Goal: Task Accomplishment & Management: Complete application form

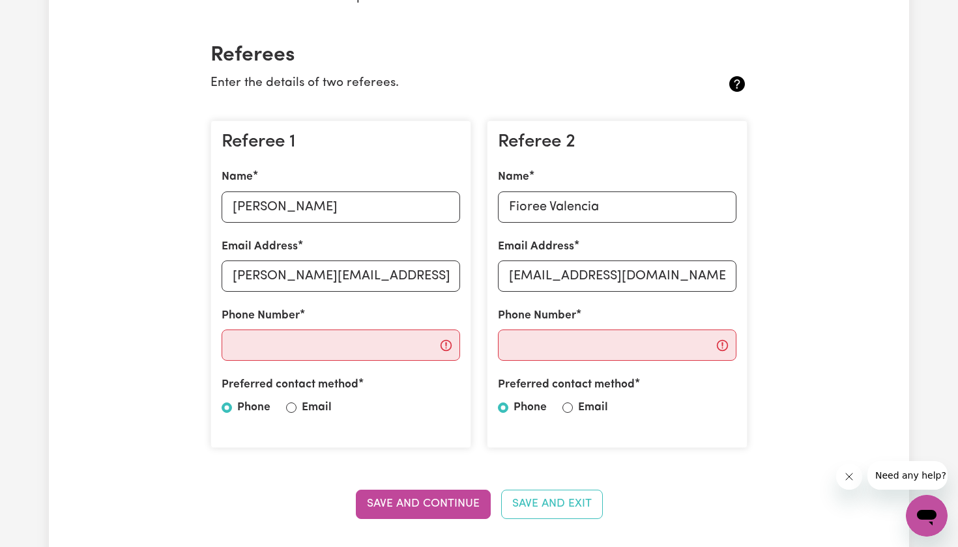
type input "[EMAIL_ADDRESS][DOMAIN_NAME]"
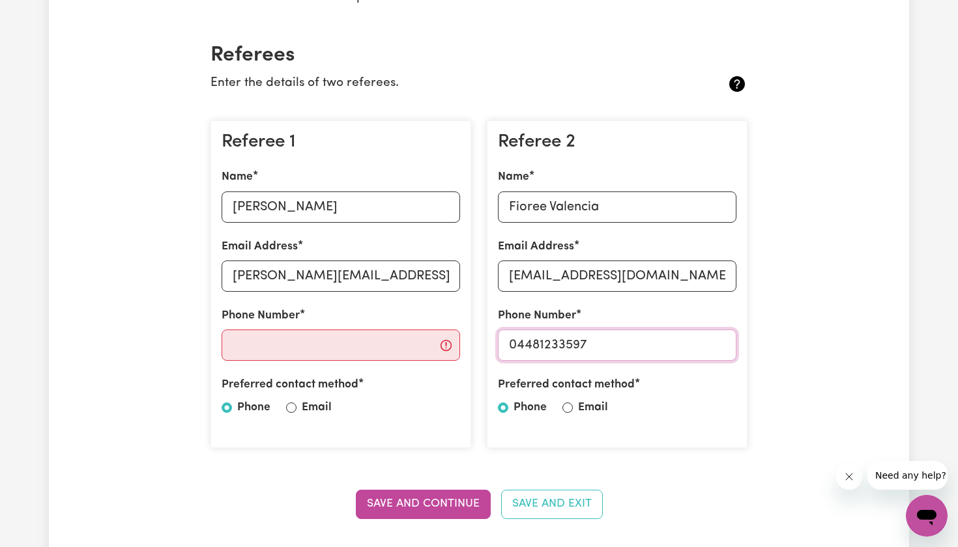
type input "04481233597"
click at [564, 405] on input "Email" at bounding box center [567, 408] width 10 height 10
radio input "true"
click at [331, 349] on input "Phone Number" at bounding box center [340, 345] width 238 height 31
paste input "[PHONE_NUMBER]"
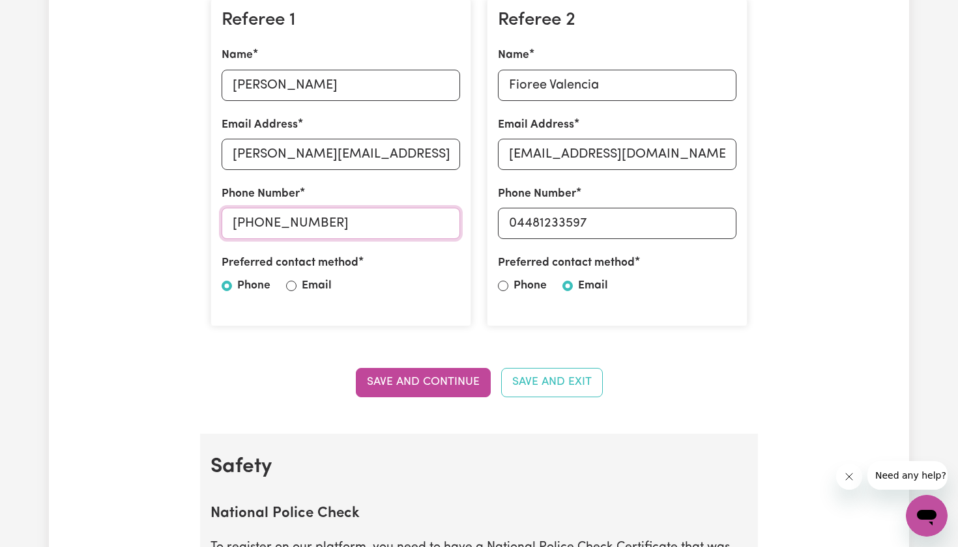
scroll to position [408, 0]
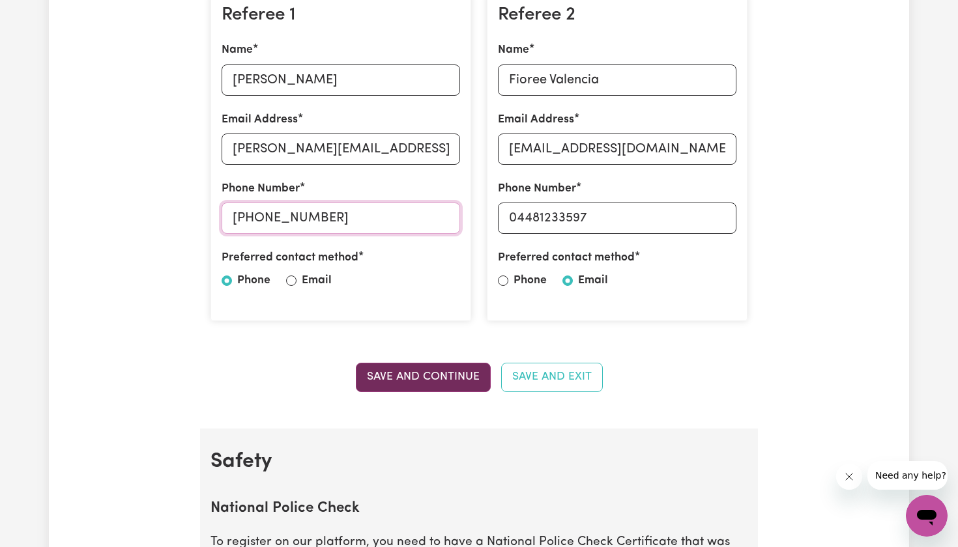
type input "[PHONE_NUMBER]"
click at [422, 367] on button "Save and Continue" at bounding box center [423, 377] width 135 height 29
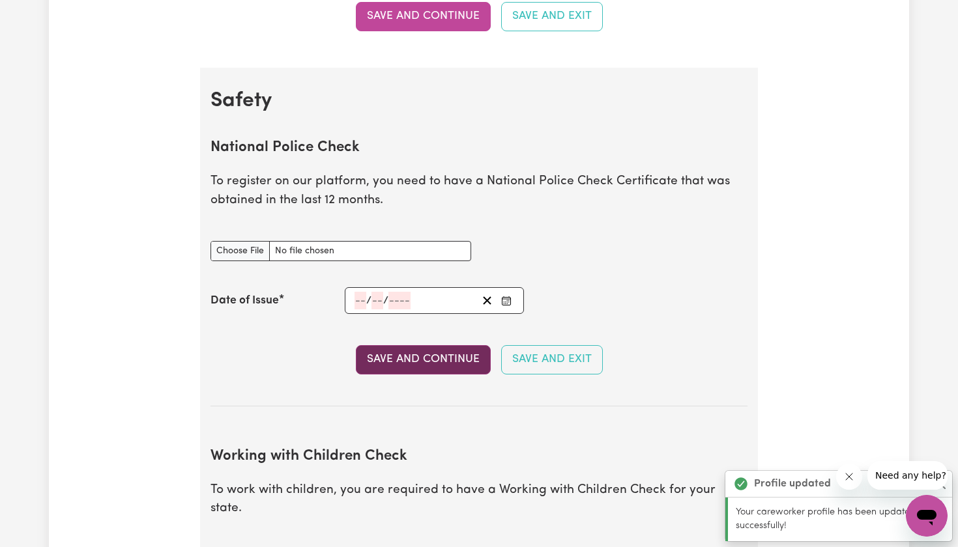
scroll to position [767, 0]
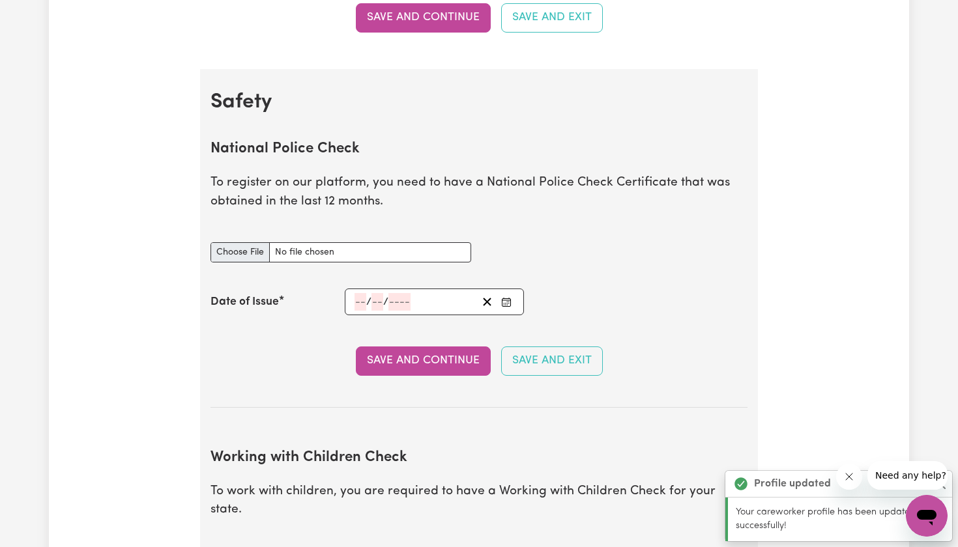
click at [245, 249] on input "National Police Check document" at bounding box center [340, 252] width 261 height 20
type input "C:\fakepath\Nyandeng gwuad police check.pdf"
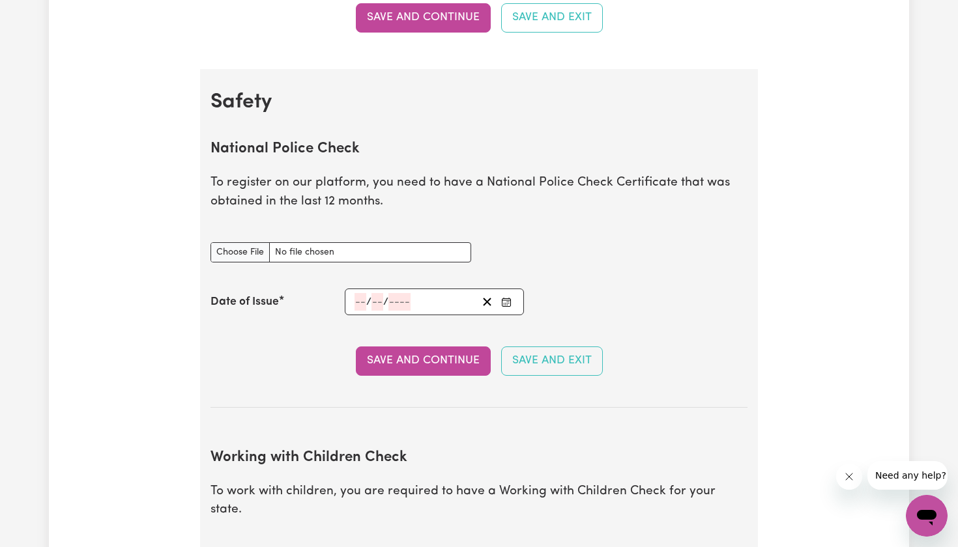
click at [350, 298] on div "/ /" at bounding box center [434, 302] width 179 height 27
click at [359, 298] on input "number" at bounding box center [360, 302] width 12 height 18
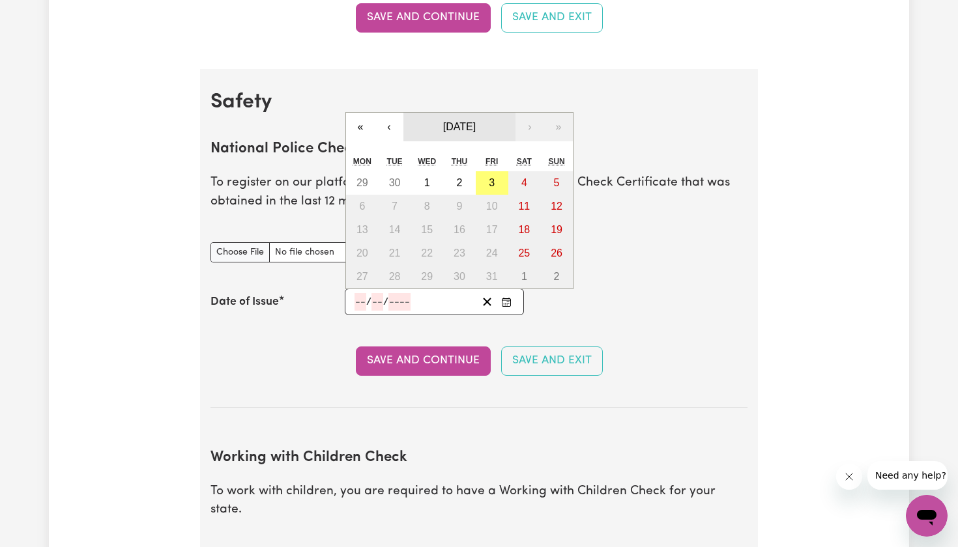
click at [406, 117] on button "[DATE]" at bounding box center [459, 127] width 112 height 29
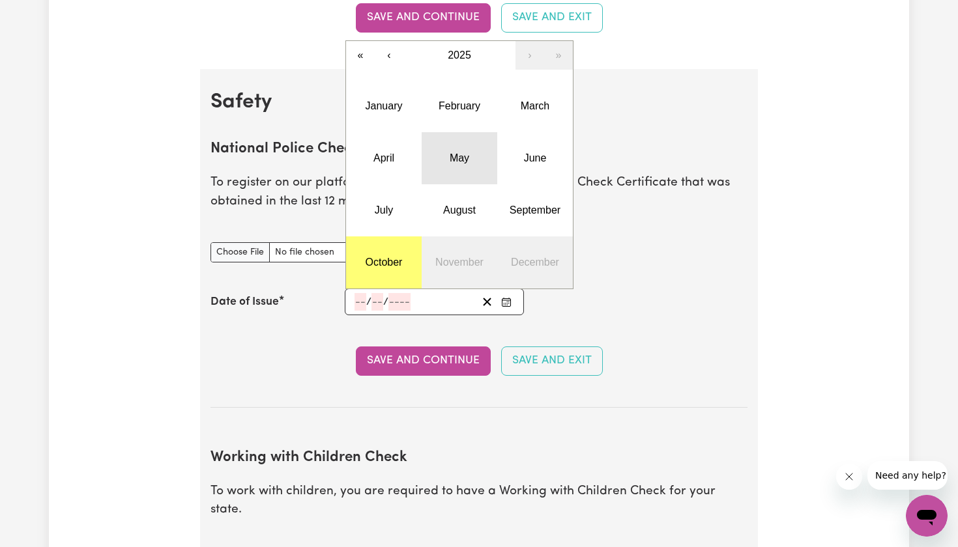
click at [461, 133] on button "May" at bounding box center [459, 158] width 76 height 52
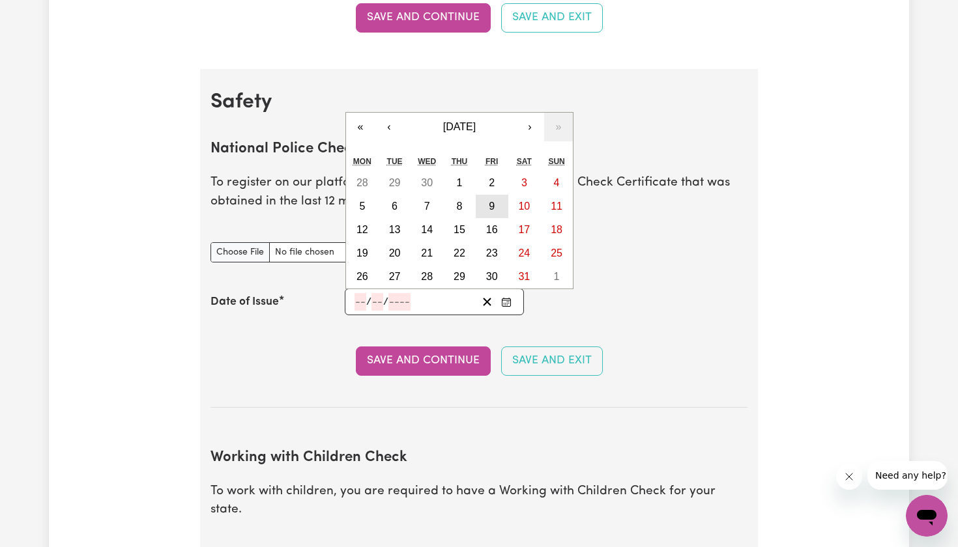
click at [501, 195] on button "9" at bounding box center [492, 206] width 33 height 23
type input "[DATE]"
type input "9"
type input "5"
type input "2025"
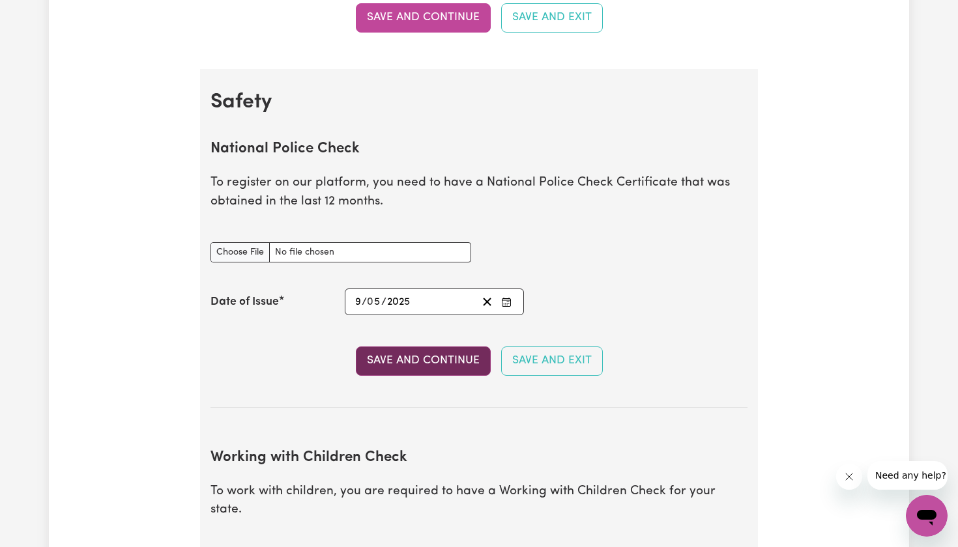
click at [466, 347] on button "Save and Continue" at bounding box center [423, 361] width 135 height 29
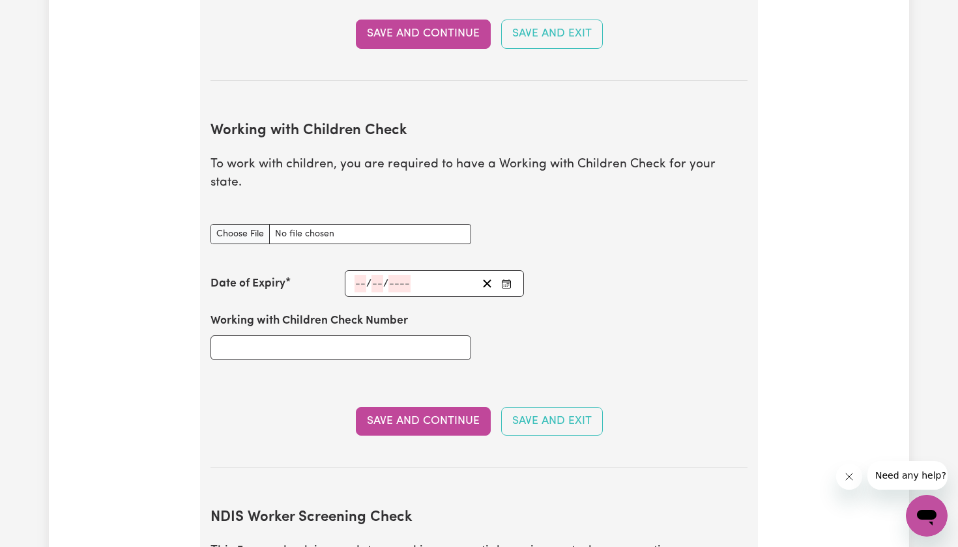
scroll to position [1181, 0]
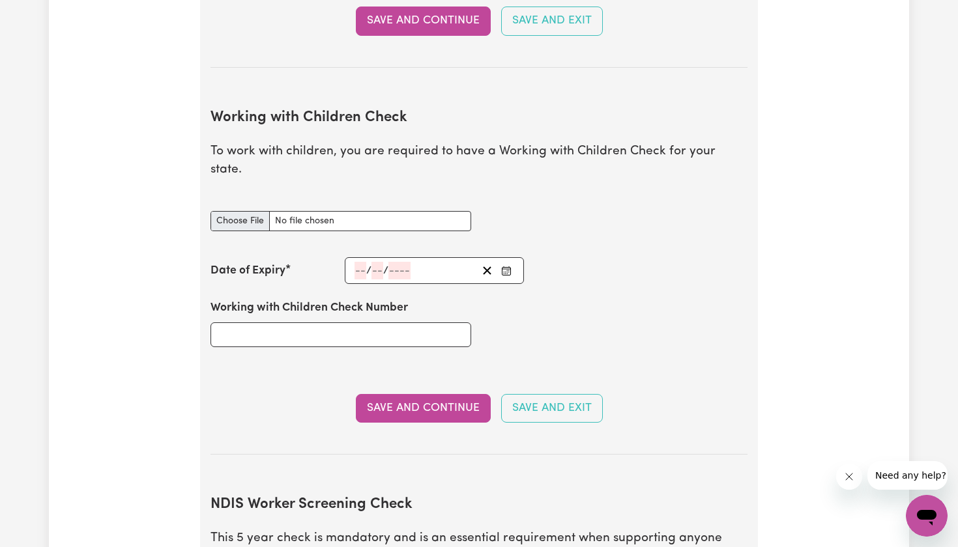
click at [260, 211] on input "Working with Children Check document" at bounding box center [340, 221] width 261 height 20
click at [235, 211] on input "Working with Children Check document" at bounding box center [340, 221] width 261 height 20
click at [251, 211] on input "Working with Children Check document" at bounding box center [340, 221] width 261 height 20
type input "C:\fakepath\WWCC.pdf"
click at [356, 262] on input "number" at bounding box center [360, 271] width 12 height 18
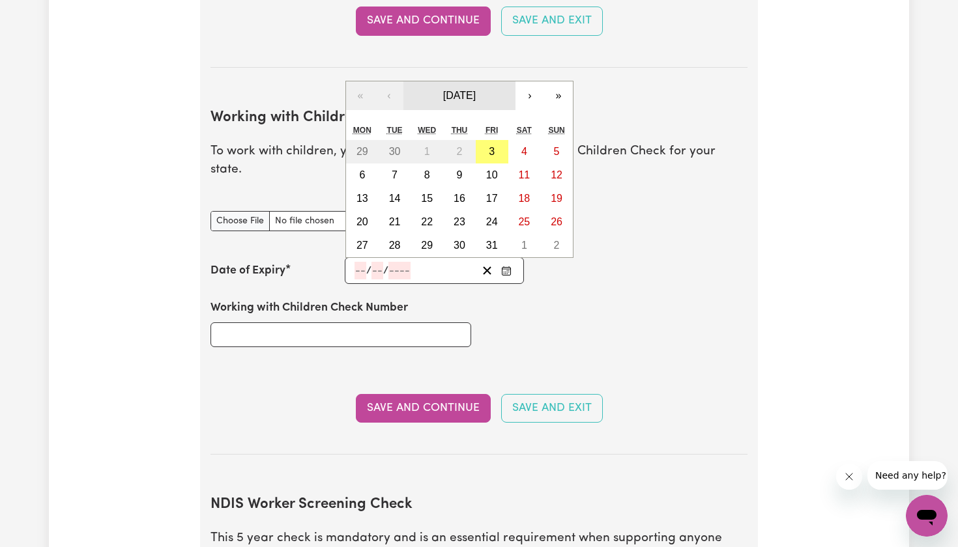
click at [476, 90] on span "[DATE]" at bounding box center [459, 95] width 33 height 11
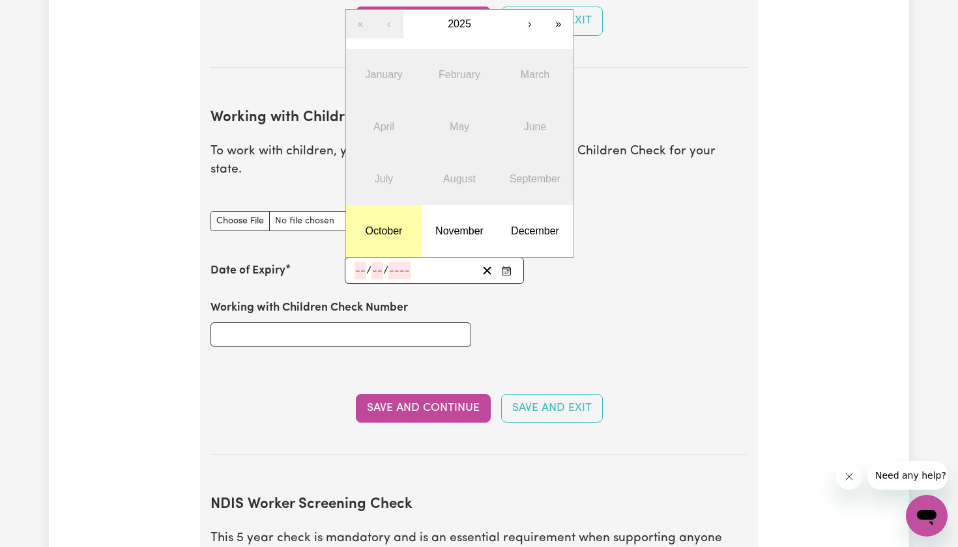
click at [389, 205] on button "October" at bounding box center [384, 231] width 76 height 52
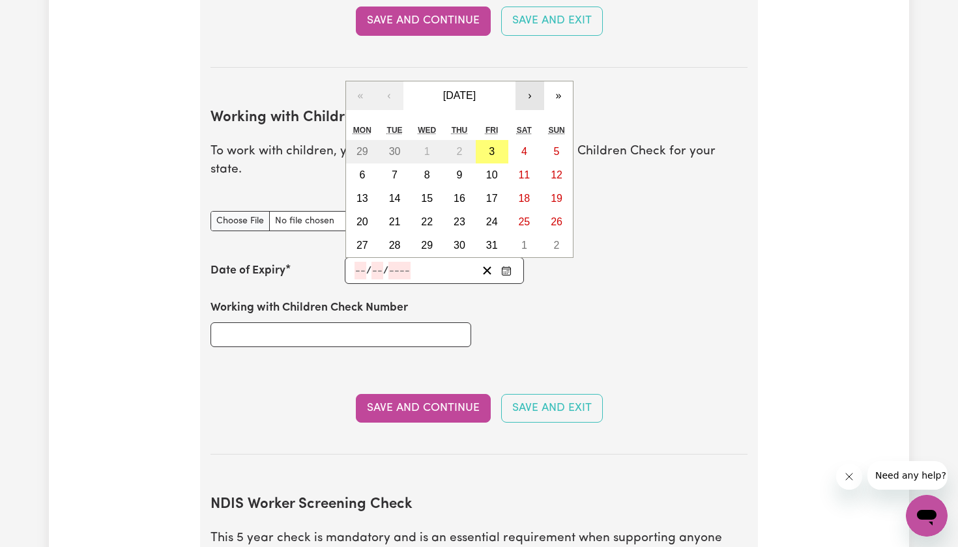
click at [520, 81] on button "›" at bounding box center [529, 95] width 29 height 29
click at [522, 81] on button "›" at bounding box center [529, 95] width 29 height 29
click at [552, 81] on button "»" at bounding box center [558, 95] width 29 height 29
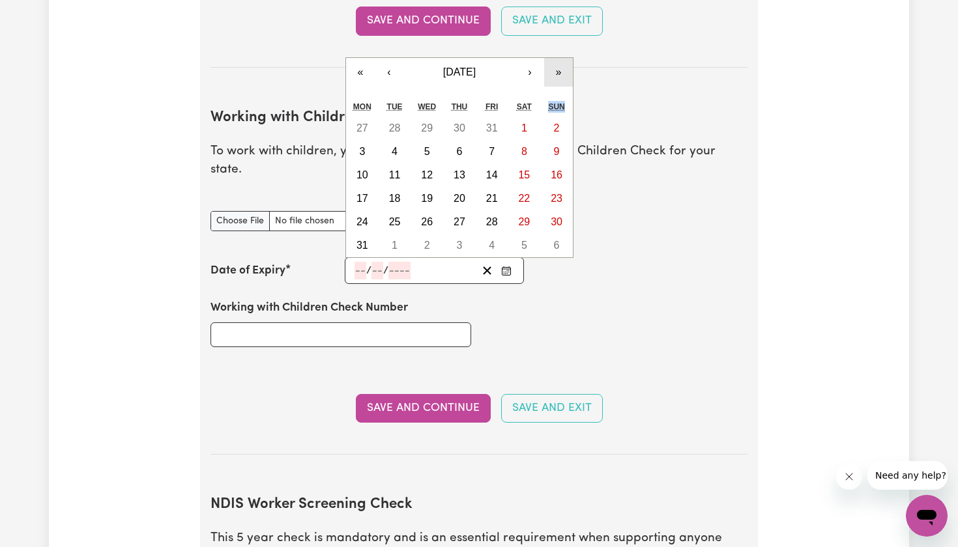
click at [552, 71] on div "« ‹ [DATE] › » Mon Tue Wed Thu Fri Sat Sun 27 28 29 30 31 1 2 3 4 5 6 7 8 9 10 …" at bounding box center [459, 157] width 228 height 201
click at [551, 58] on button "»" at bounding box center [558, 72] width 29 height 29
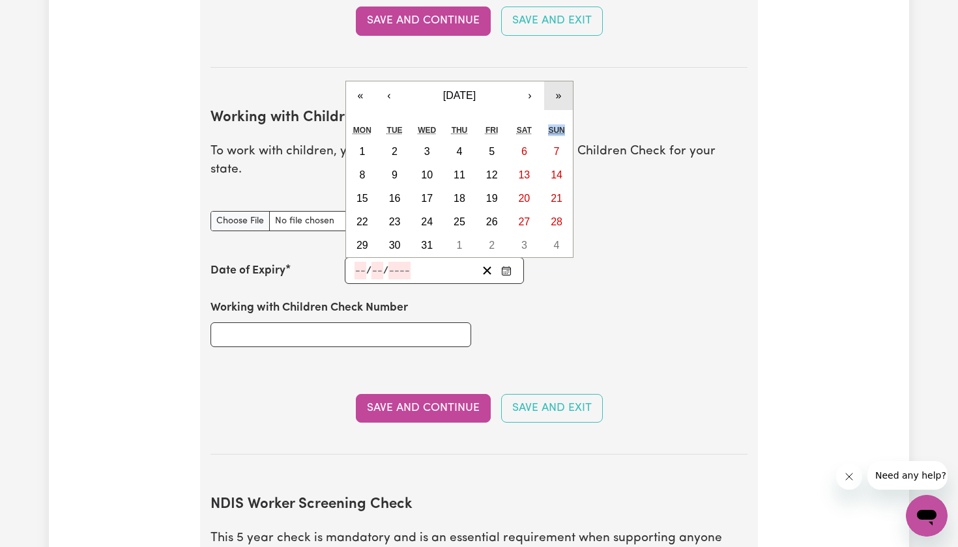
click at [558, 81] on button "»" at bounding box center [558, 95] width 29 height 29
click at [521, 81] on button "›" at bounding box center [529, 95] width 29 height 29
click at [547, 164] on button "14" at bounding box center [556, 175] width 33 height 23
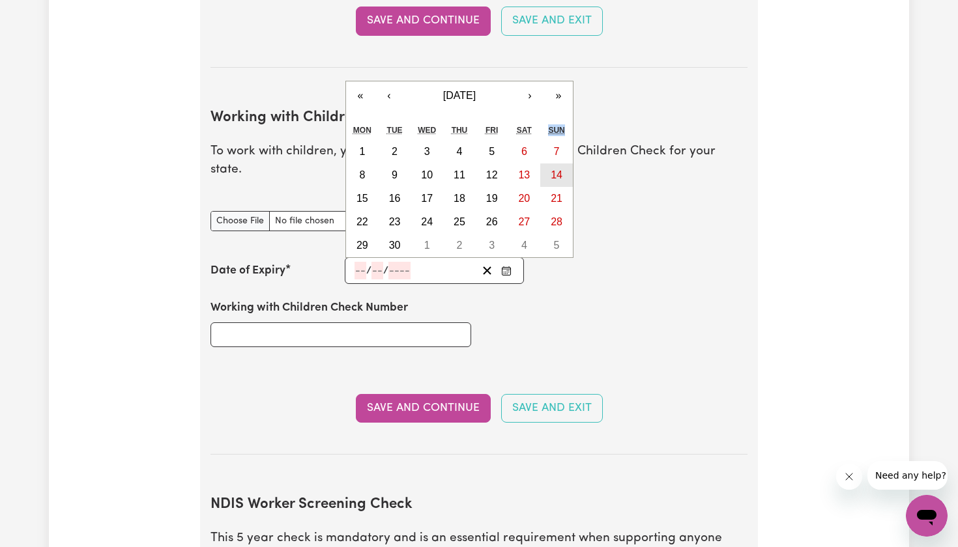
type input "[DATE]"
type input "14"
type input "4"
type input "2030"
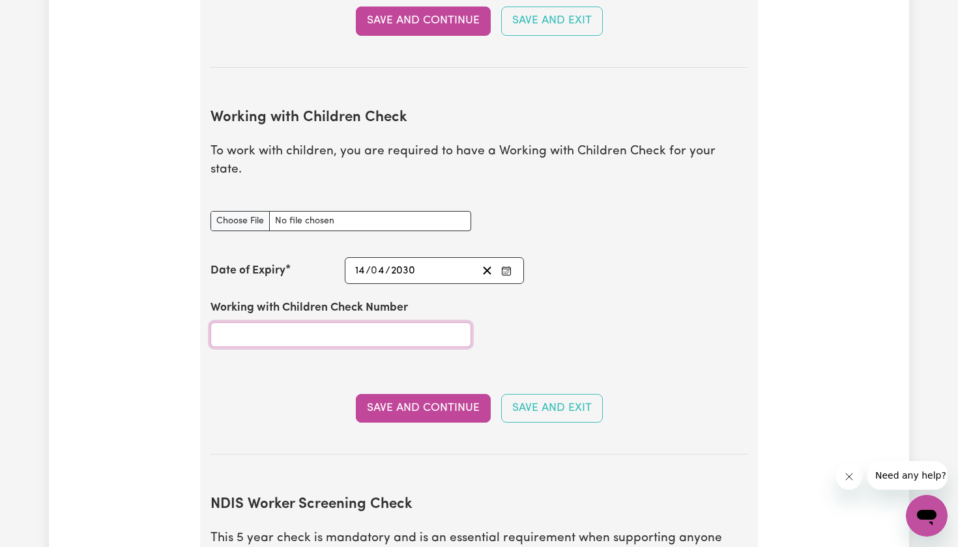
click at [300, 322] on input "Working with Children Check Number" at bounding box center [340, 334] width 261 height 25
paste input "Card number 3440325A-01"
drag, startPoint x: 285, startPoint y: 307, endPoint x: 166, endPoint y: 307, distance: 119.2
click at [166, 307] on div "Update Profile 1 2 3 4 5 Step 2 : Referees and Safety Checks To have an active …" at bounding box center [479, 182] width 860 height 2563
type input "3440325A-01"
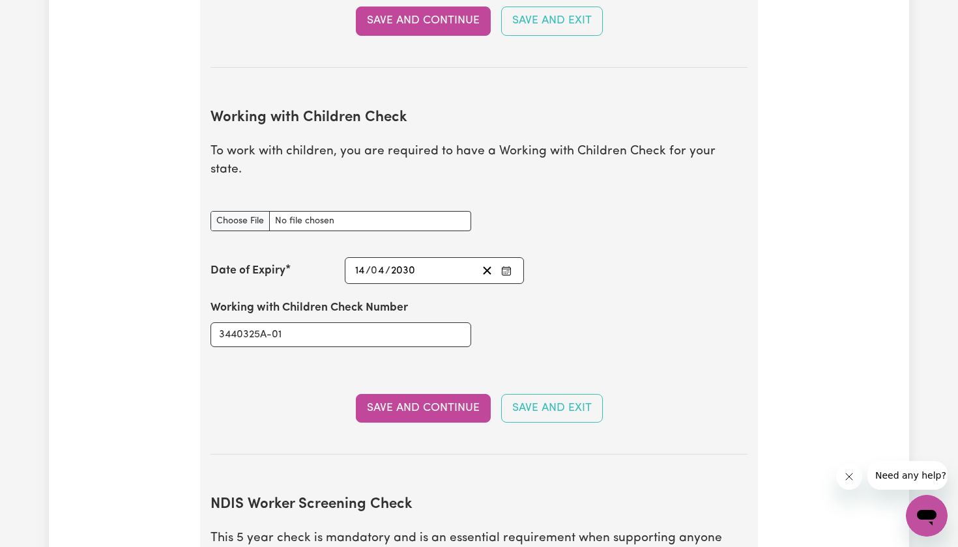
click at [583, 320] on div "Working with Children Check Number 3440325A-01" at bounding box center [479, 323] width 552 height 78
click at [421, 394] on button "Save and Continue" at bounding box center [423, 408] width 135 height 29
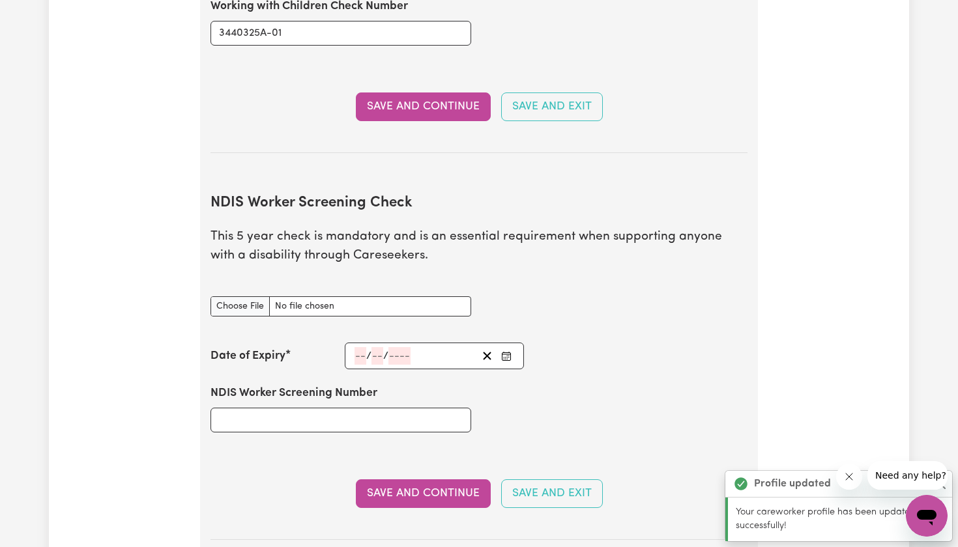
scroll to position [1631, 0]
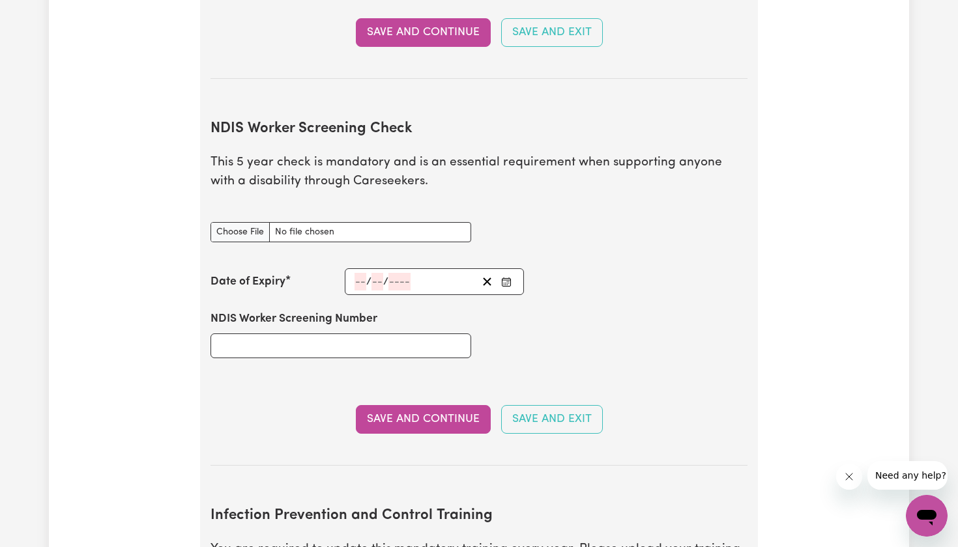
click at [235, 206] on div "NDIS Worker Screening Check document" at bounding box center [340, 224] width 261 height 36
click at [235, 222] on input "NDIS Worker Screening Check document" at bounding box center [340, 232] width 261 height 20
type input "C:\fakepath\NDIS.pdf"
click at [342, 334] on input "NDIS Worker Screening Number" at bounding box center [340, 346] width 261 height 25
type input "10521862"
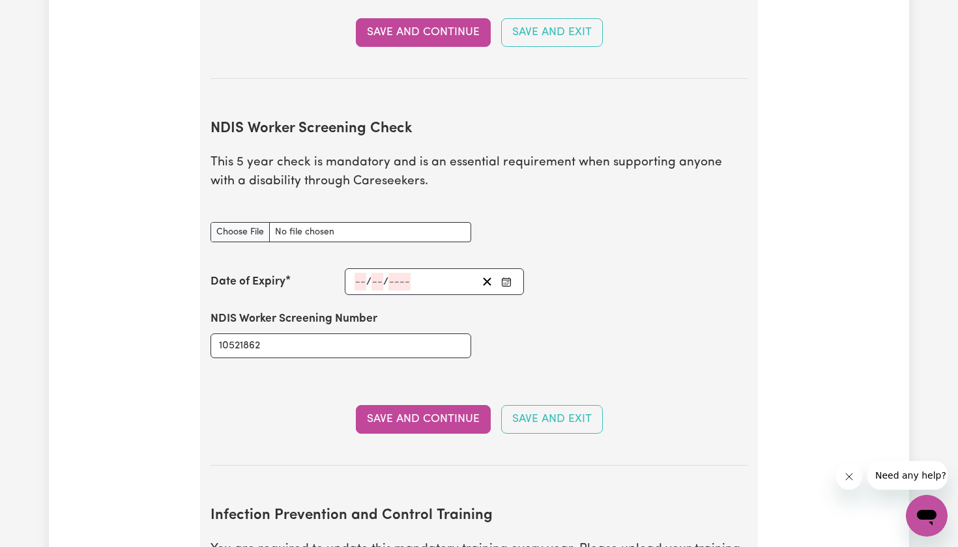
click at [358, 273] on input "number" at bounding box center [360, 282] width 12 height 18
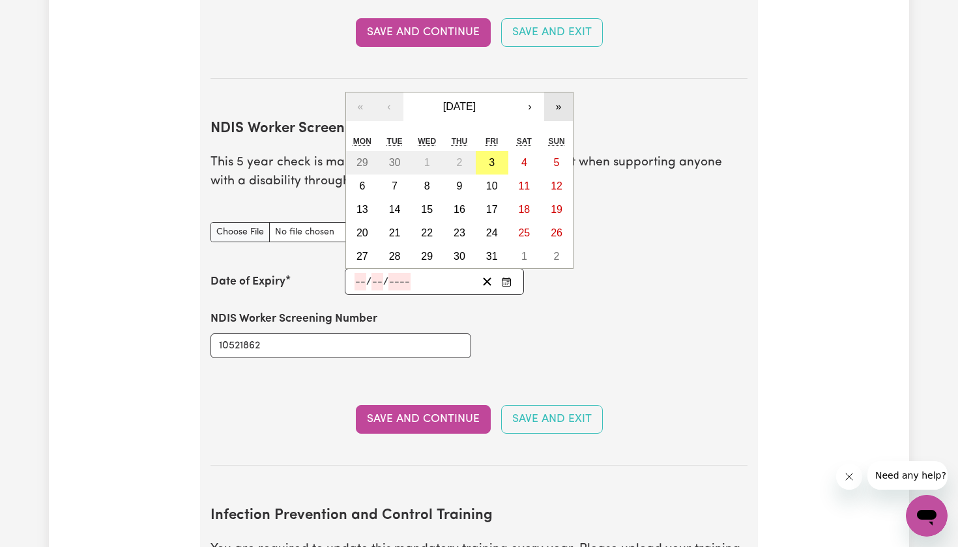
click at [565, 93] on button "»" at bounding box center [558, 107] width 29 height 29
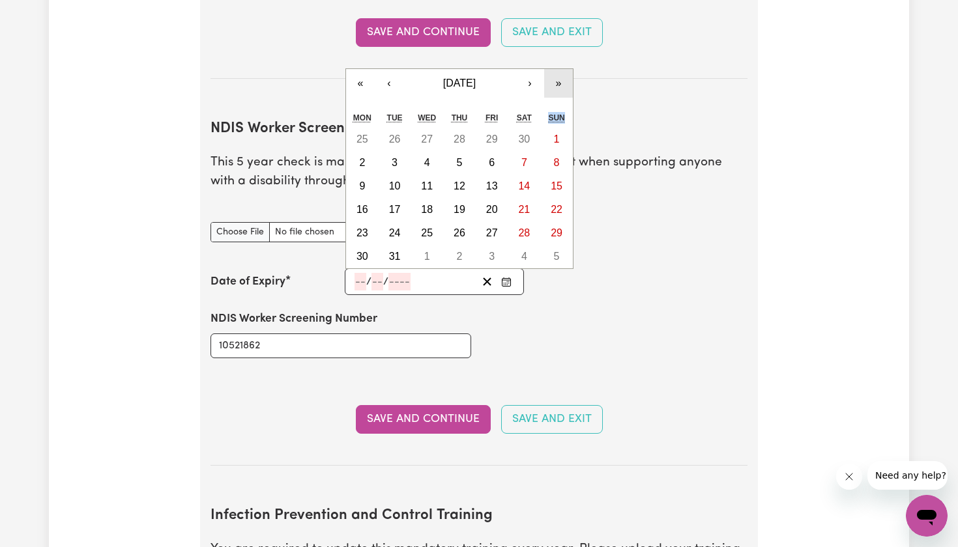
click at [565, 108] on div "Sun" at bounding box center [556, 118] width 33 height 20
click at [557, 69] on button "»" at bounding box center [558, 83] width 29 height 29
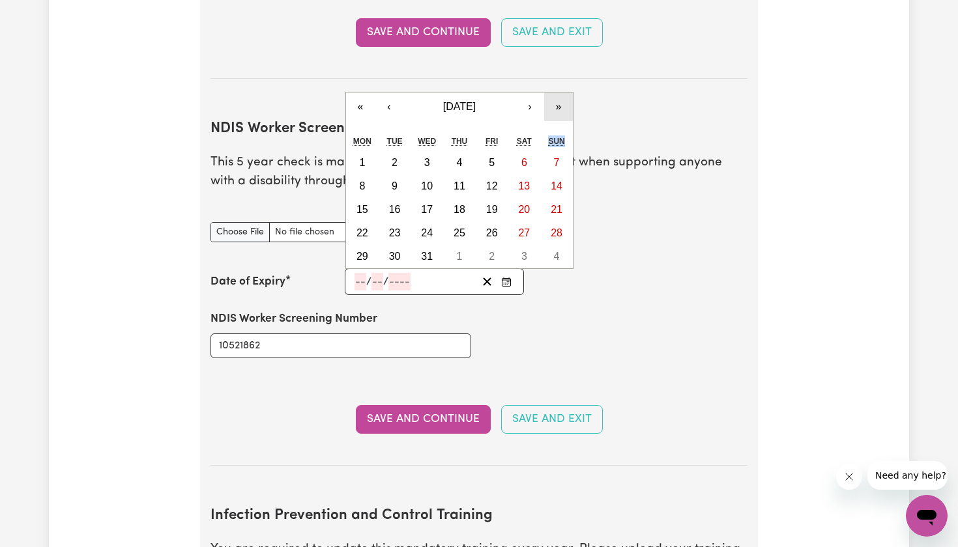
click at [560, 93] on button "»" at bounding box center [558, 107] width 29 height 29
click at [392, 93] on button "‹" at bounding box center [389, 107] width 29 height 29
click at [392, 132] on div "Tue" at bounding box center [394, 142] width 33 height 20
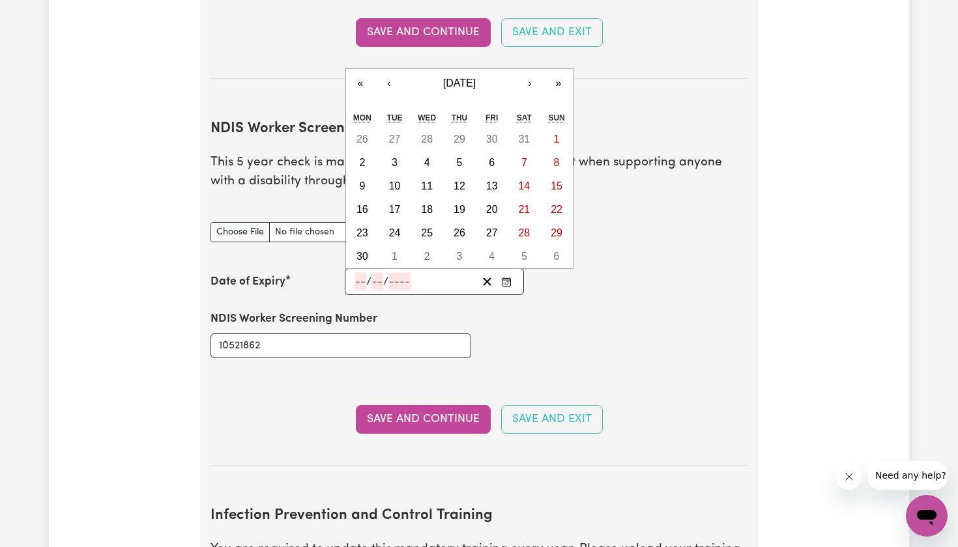
click at [390, 74] on div "« ‹ [DATE] › » Mon Tue Wed Thu Fri Sat Sun 26 27 28 29 30 31 1 2 3 4 5 6 7 8 9 …" at bounding box center [459, 168] width 228 height 201
click at [390, 69] on button "‹" at bounding box center [389, 83] width 29 height 29
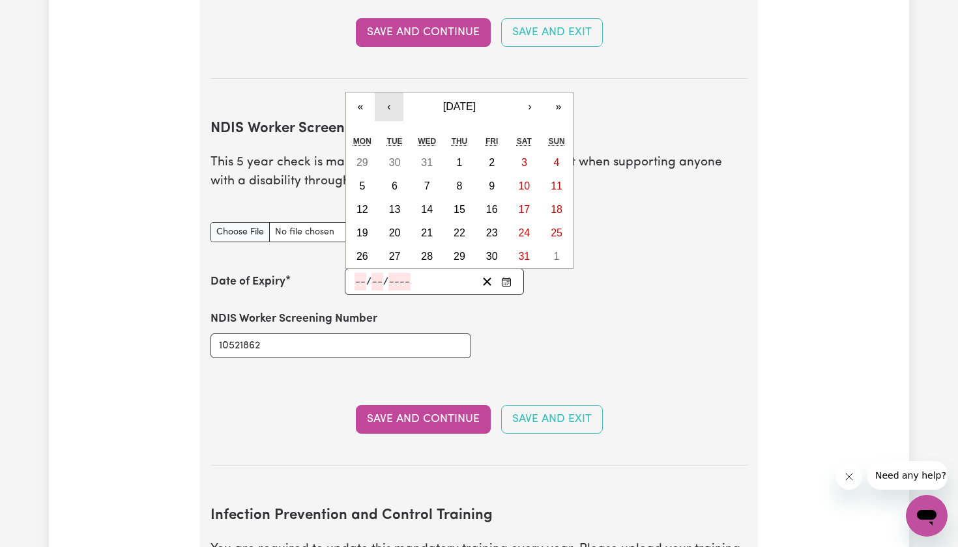
click at [392, 93] on button "‹" at bounding box center [389, 107] width 29 height 29
click at [391, 93] on button "‹" at bounding box center [389, 107] width 29 height 29
click at [430, 204] on abbr "17" at bounding box center [427, 209] width 12 height 11
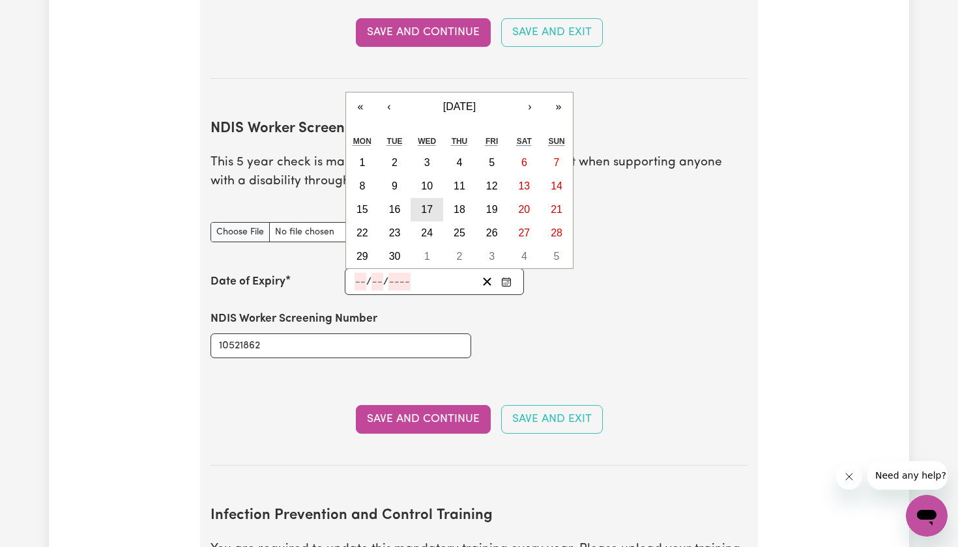
type input "[DATE]"
type input "17"
type input "4"
type input "2030"
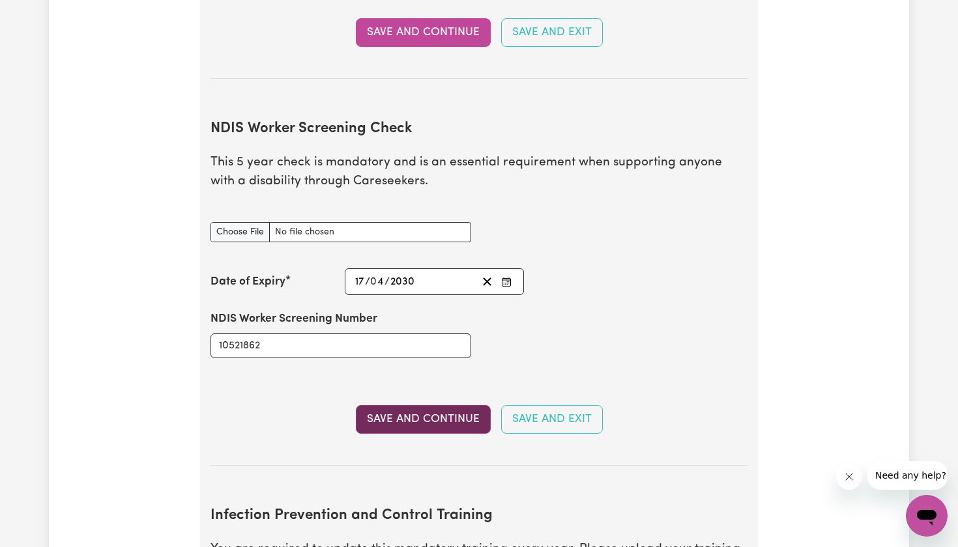
click at [444, 405] on button "Save and Continue" at bounding box center [423, 419] width 135 height 29
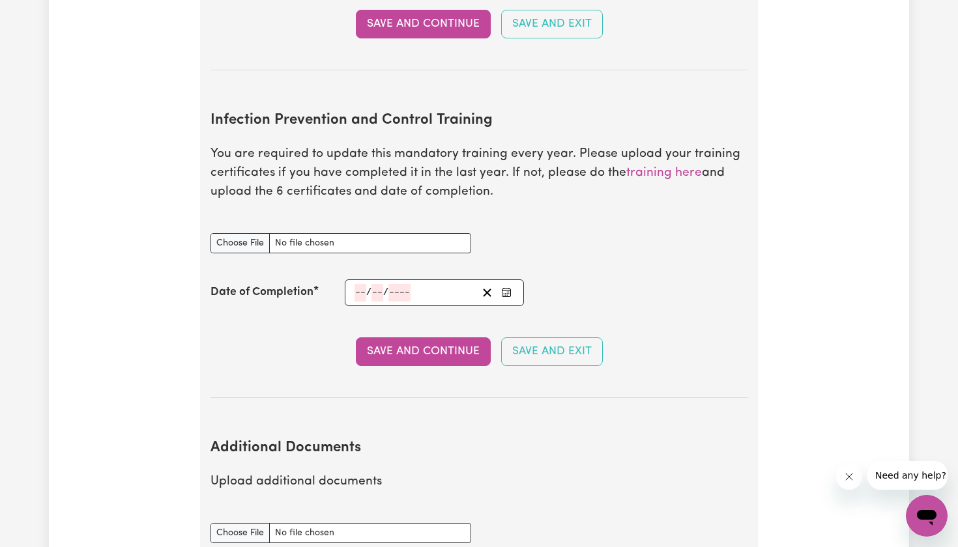
scroll to position [2101, 0]
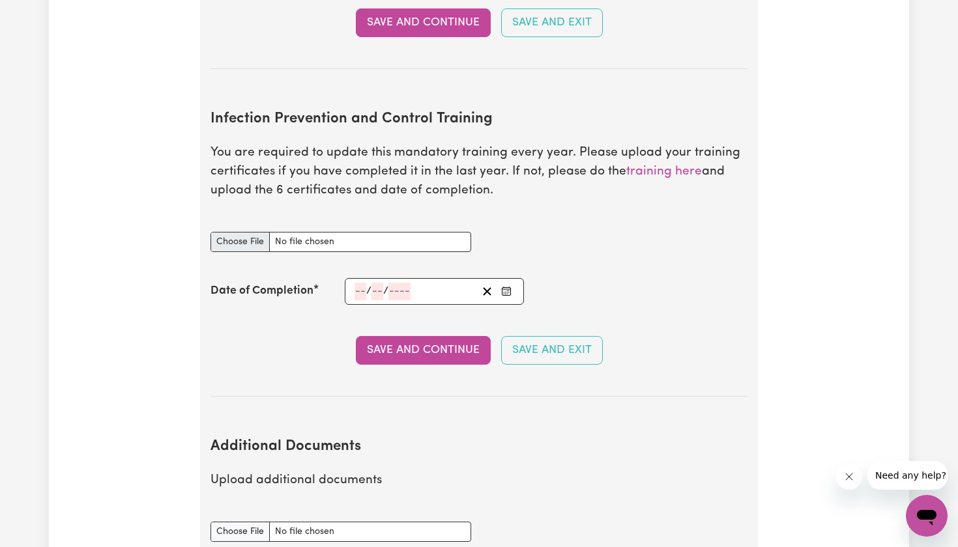
click at [256, 232] on input "Infection Prevention and Control Training document" at bounding box center [340, 242] width 261 height 20
type input "C:\fakepath\INFECTION.pdf"
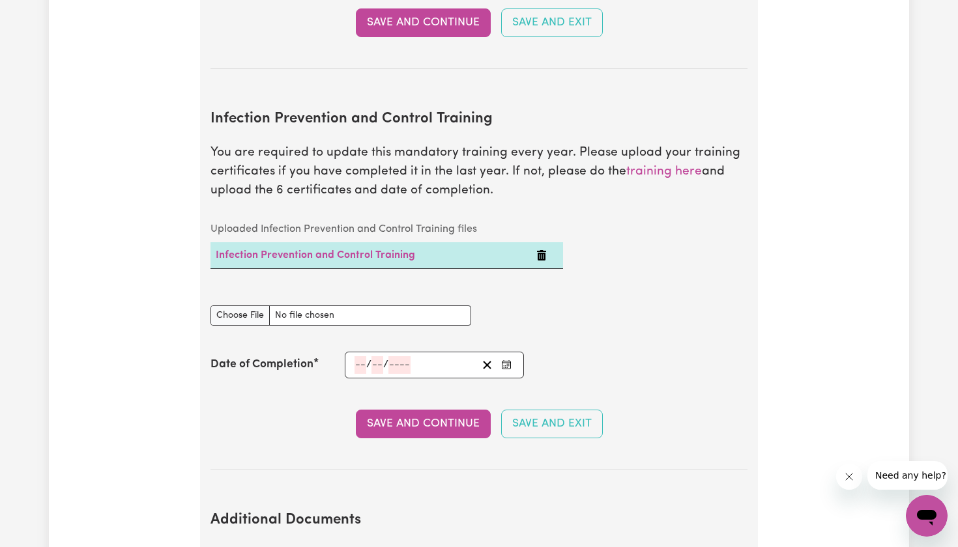
click at [368, 359] on span "/" at bounding box center [368, 365] width 5 height 12
click at [365, 356] on input "number" at bounding box center [360, 365] width 12 height 18
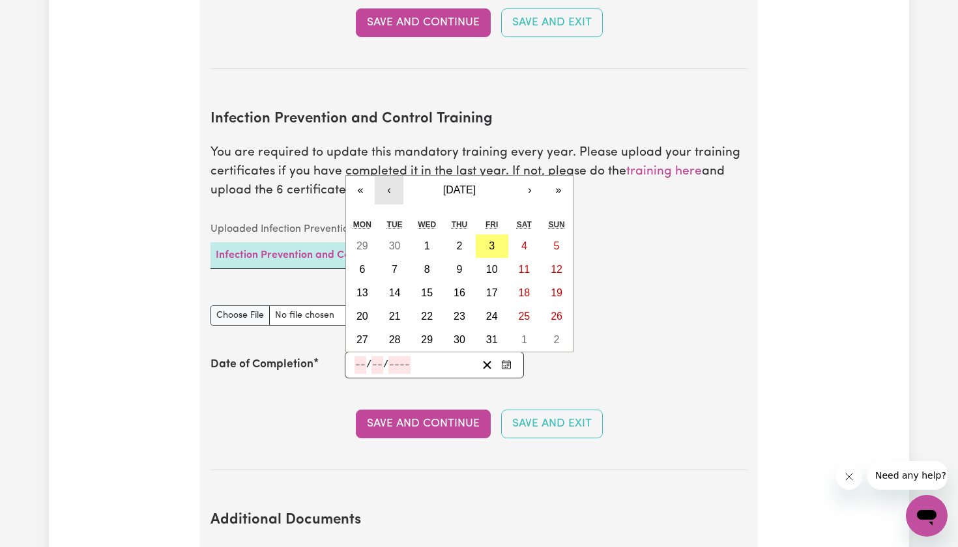
click at [401, 176] on button "‹" at bounding box center [389, 190] width 29 height 29
click at [400, 176] on button "‹" at bounding box center [389, 190] width 29 height 29
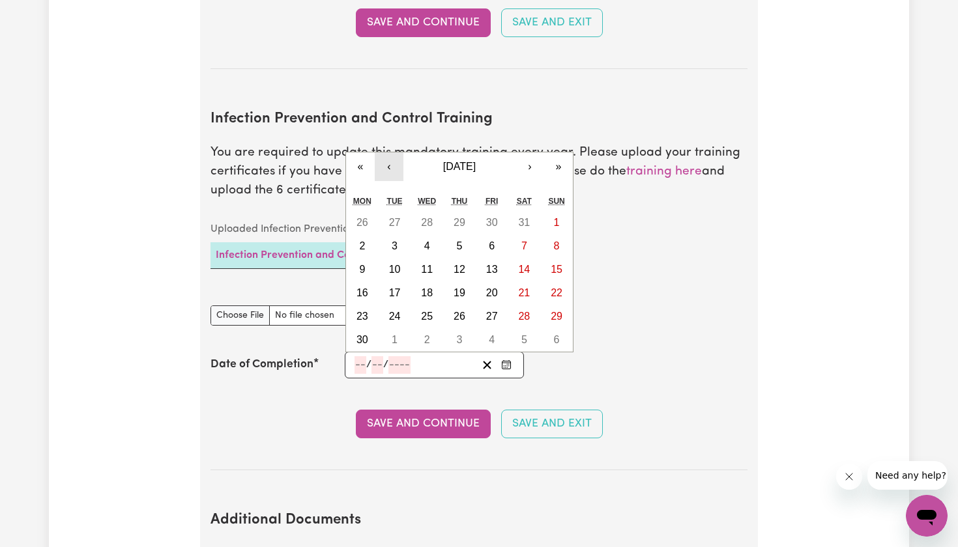
click at [392, 152] on button "‹" at bounding box center [389, 166] width 29 height 29
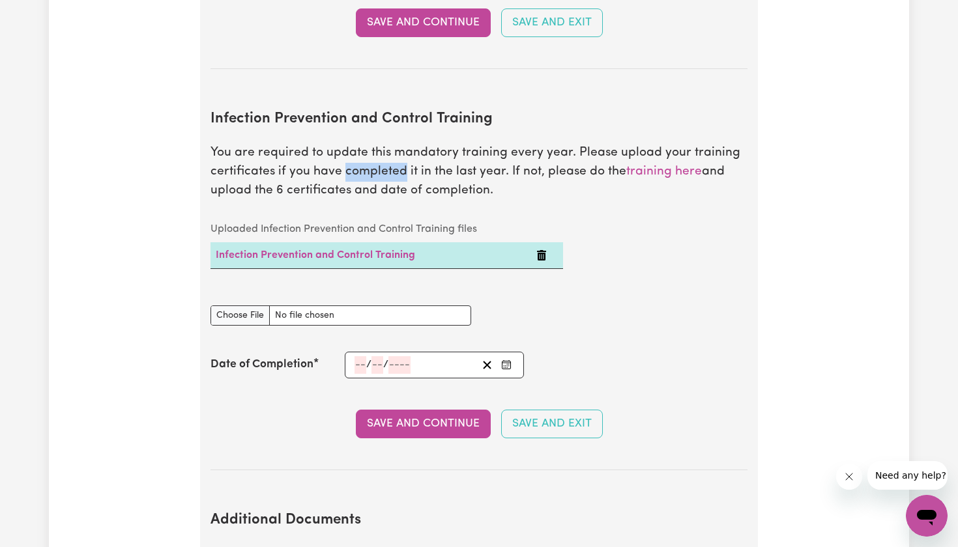
click at [392, 144] on p "You are required to update this mandatory training every year. Please upload yo…" at bounding box center [478, 172] width 537 height 56
click at [408, 356] on input "number" at bounding box center [399, 365] width 22 height 18
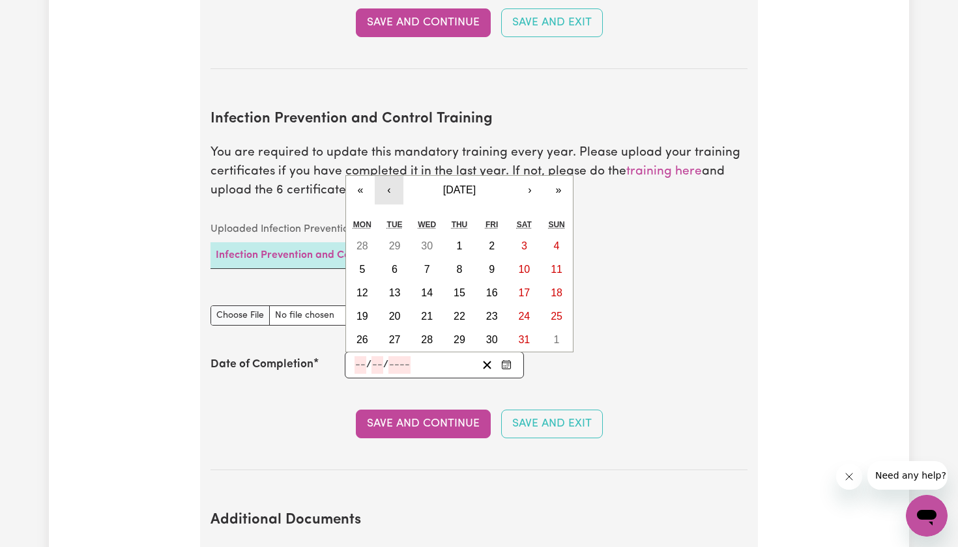
click at [394, 176] on button "‹" at bounding box center [389, 190] width 29 height 29
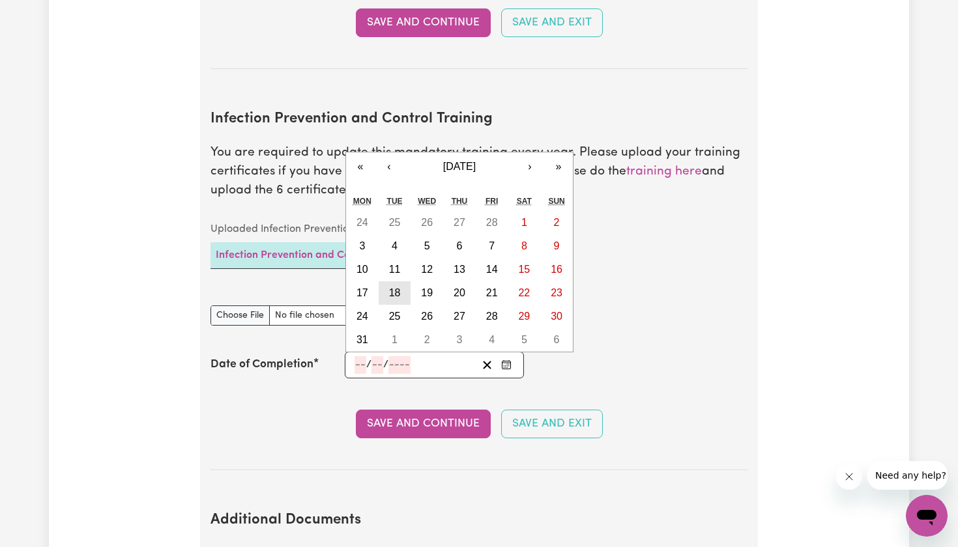
click at [392, 287] on abbr "18" at bounding box center [395, 292] width 12 height 11
type input "[DATE]"
type input "18"
type input "3"
type input "2025"
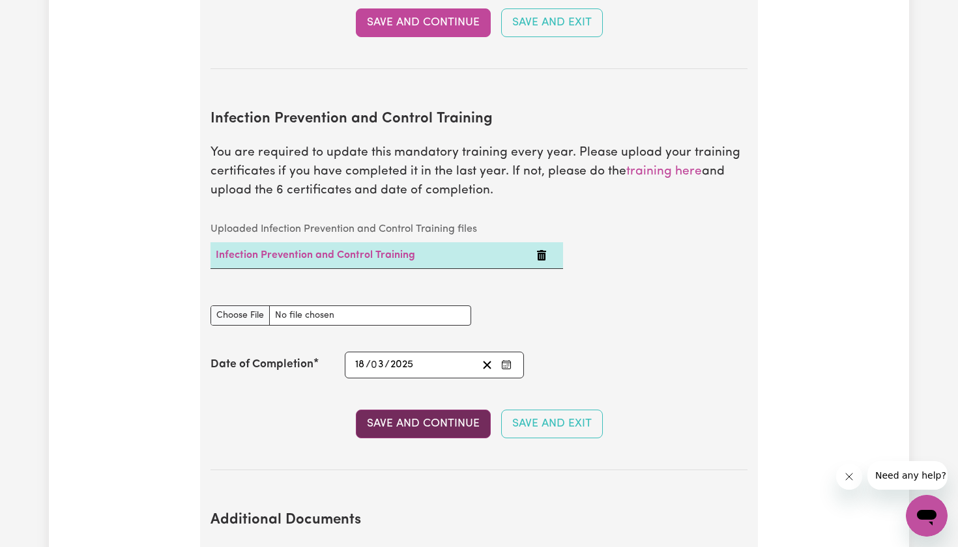
click at [417, 410] on button "Save and Continue" at bounding box center [423, 424] width 135 height 29
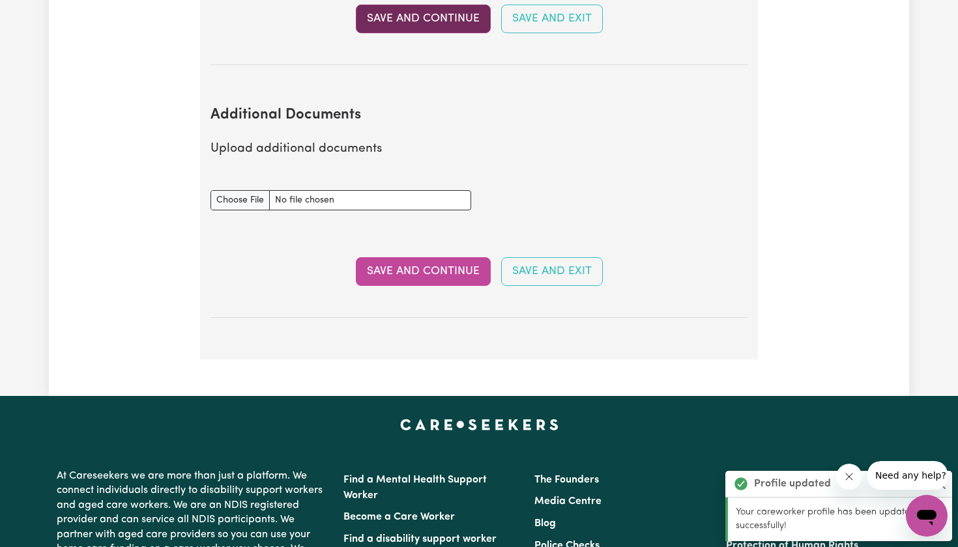
scroll to position [2561, 0]
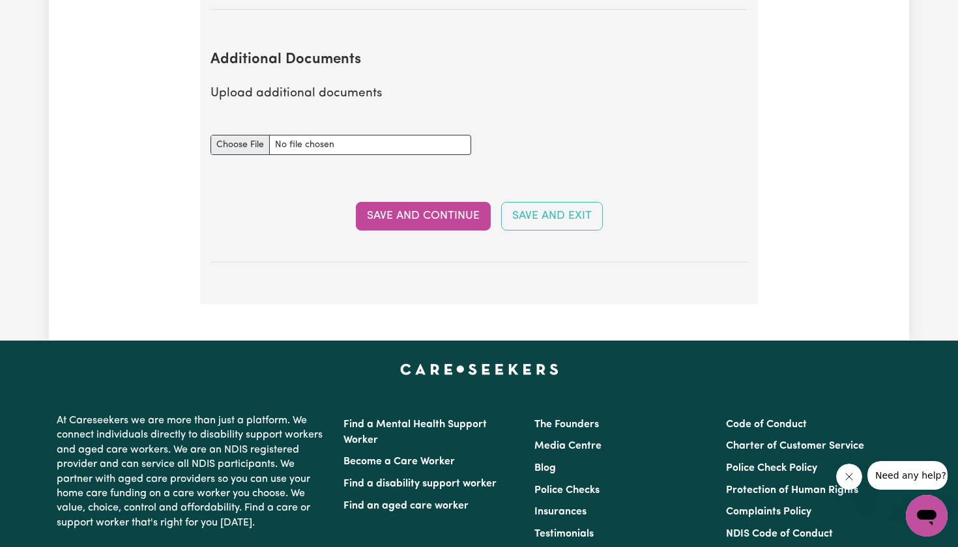
click at [246, 135] on input "Additional Documents document" at bounding box center [340, 145] width 261 height 20
click at [451, 202] on button "Save and Continue" at bounding box center [423, 216] width 135 height 29
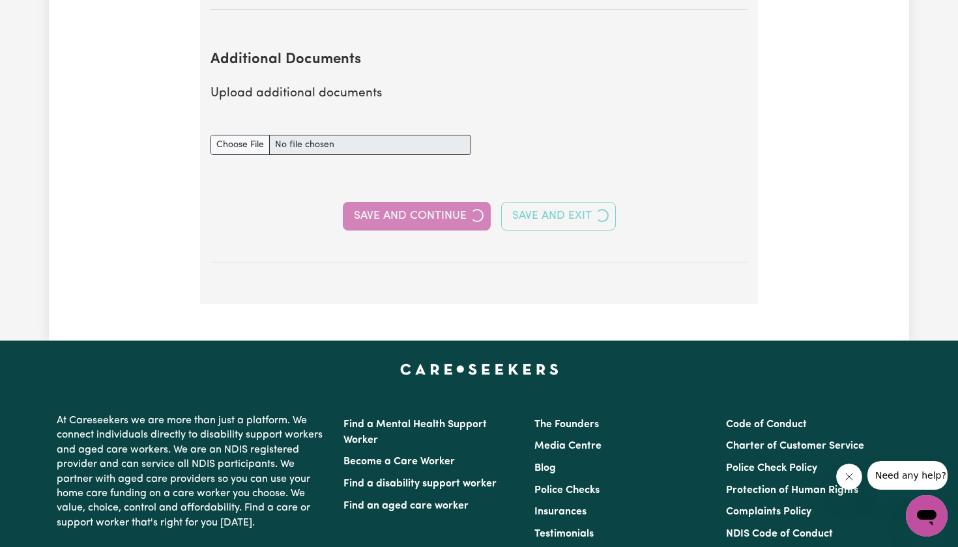
select select "Certificate III (Individual Support)"
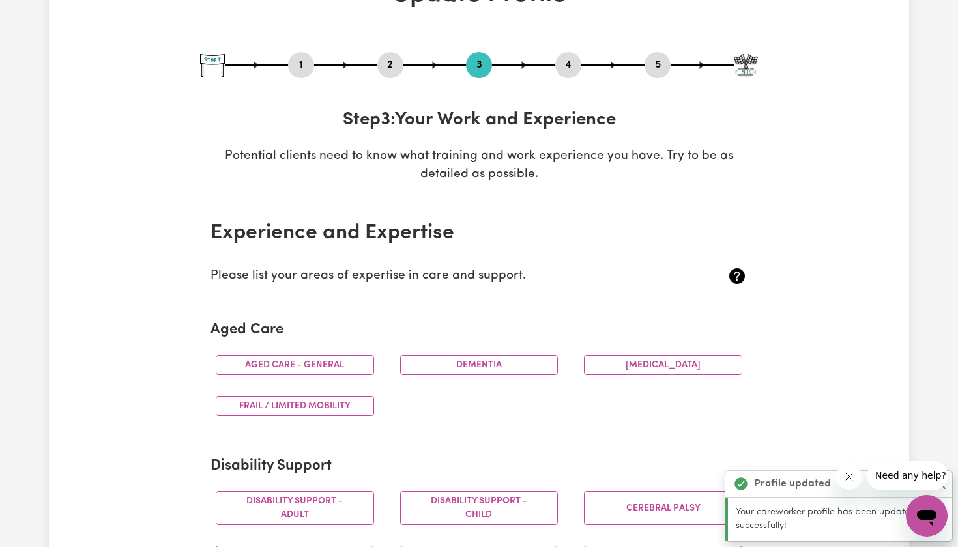
scroll to position [103, 0]
click at [842, 473] on button "Close message from company" at bounding box center [848, 477] width 26 height 26
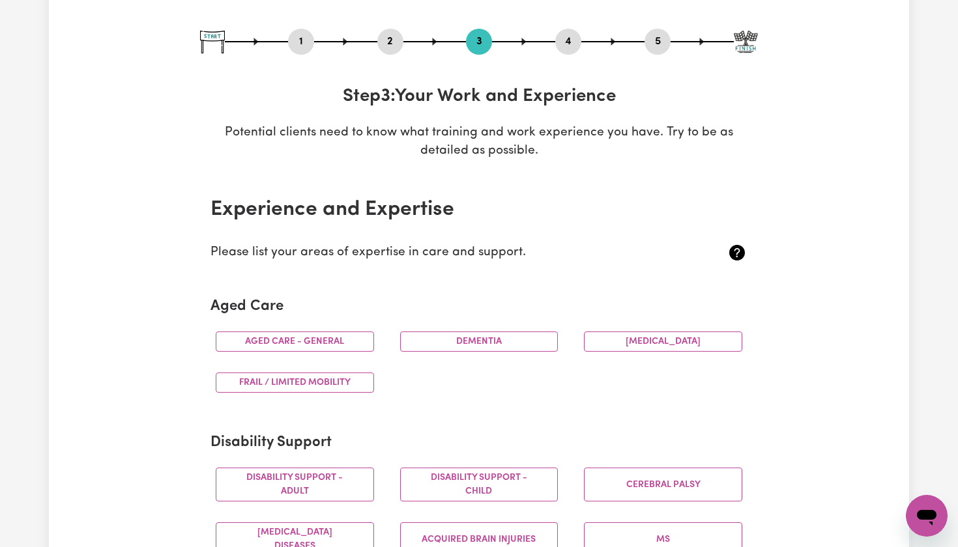
scroll to position [141, 0]
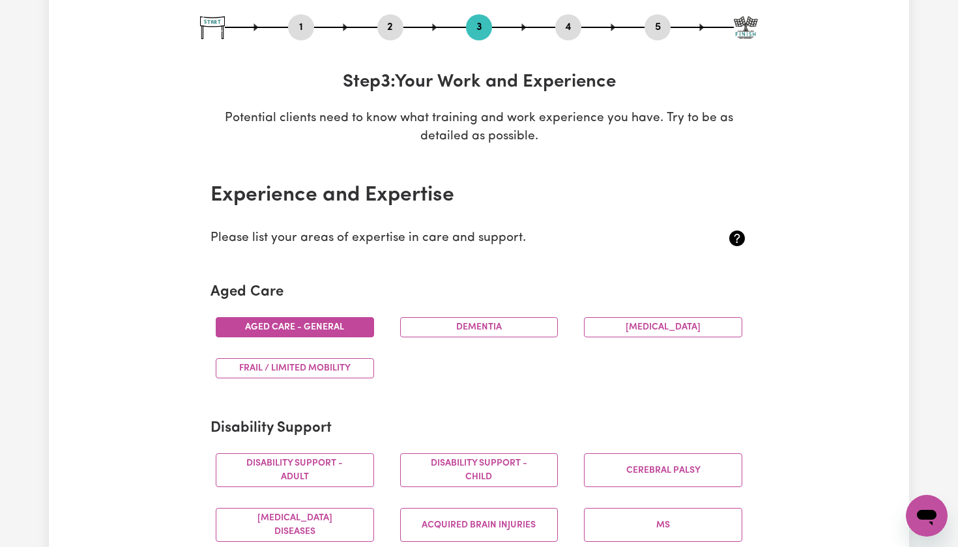
click at [306, 331] on button "Aged care - General" at bounding box center [295, 327] width 158 height 20
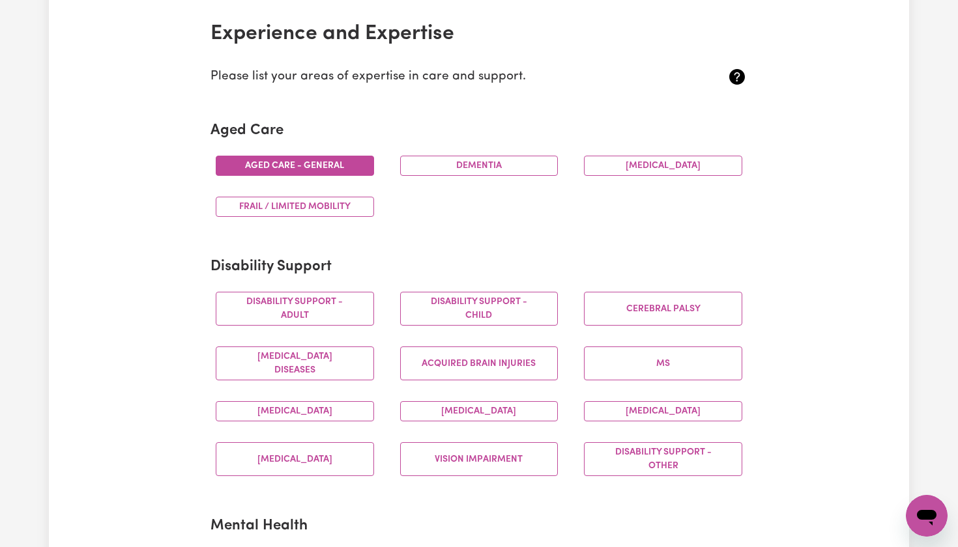
scroll to position [306, 0]
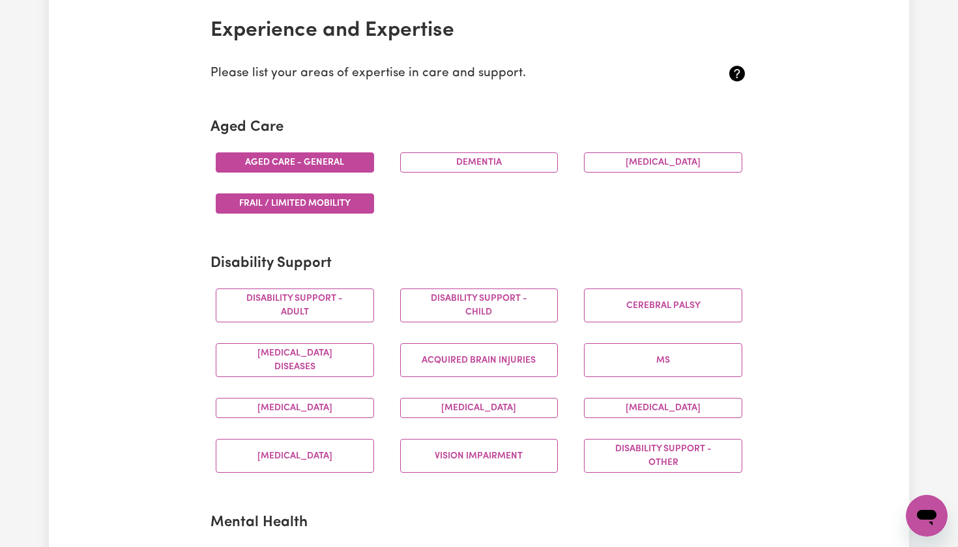
click at [321, 201] on button "Frail / limited mobility" at bounding box center [295, 203] width 158 height 20
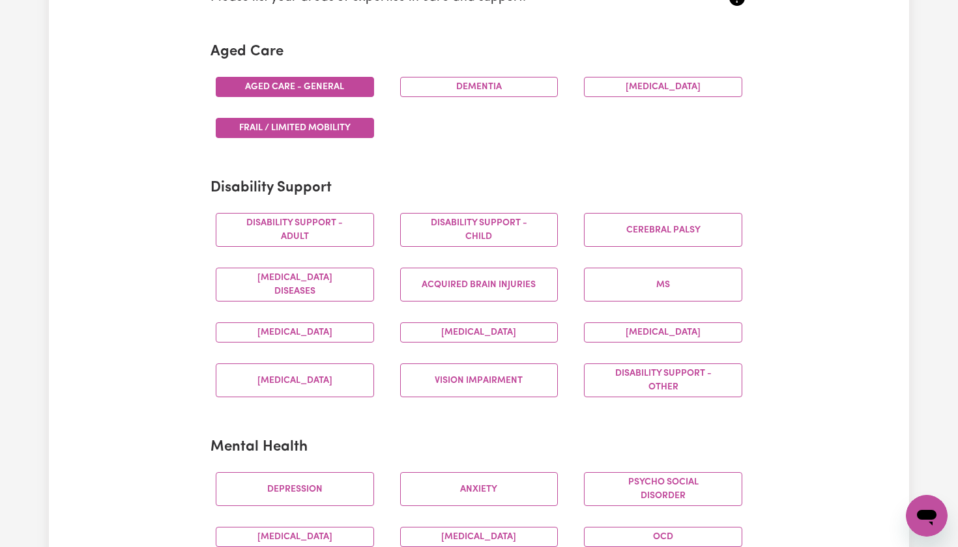
scroll to position [379, 0]
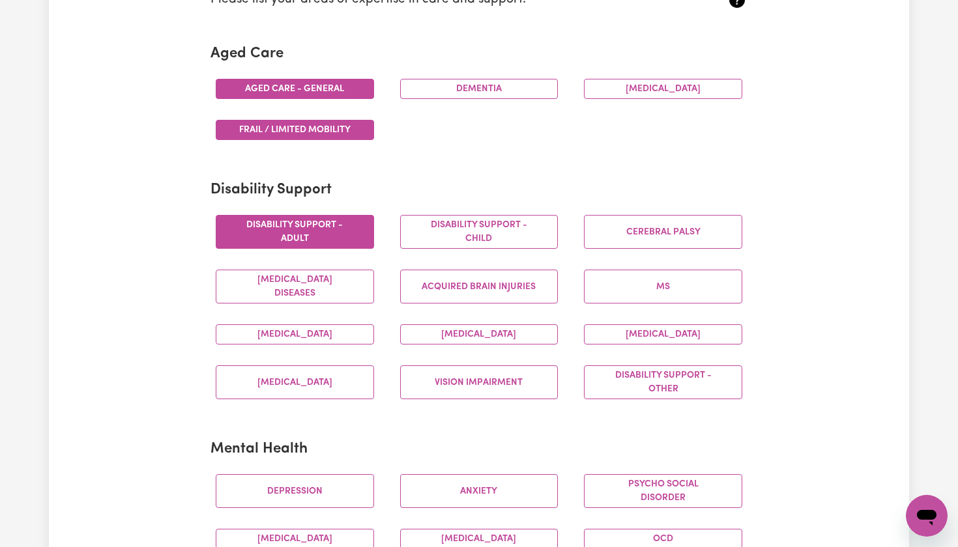
click at [343, 240] on button "Disability support - Adult" at bounding box center [295, 232] width 158 height 34
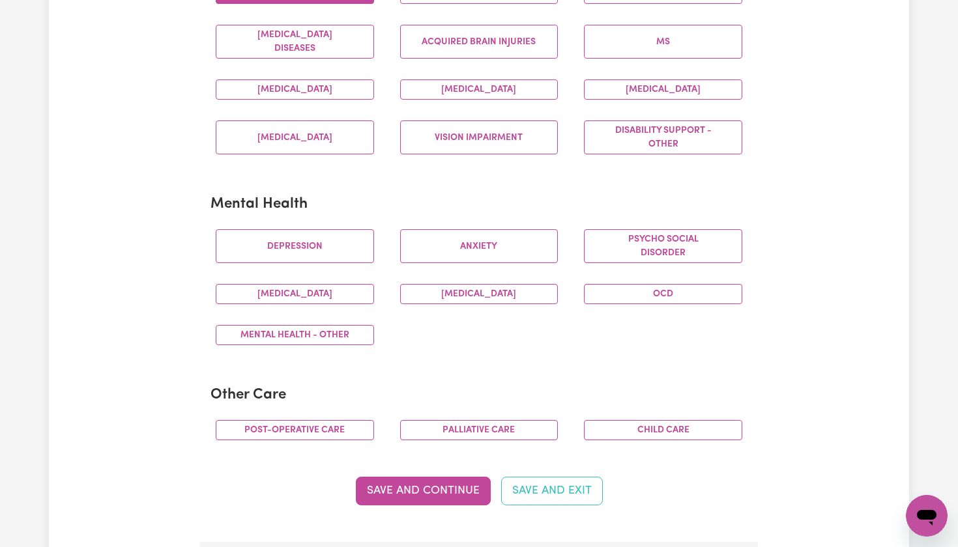
scroll to position [624, 0]
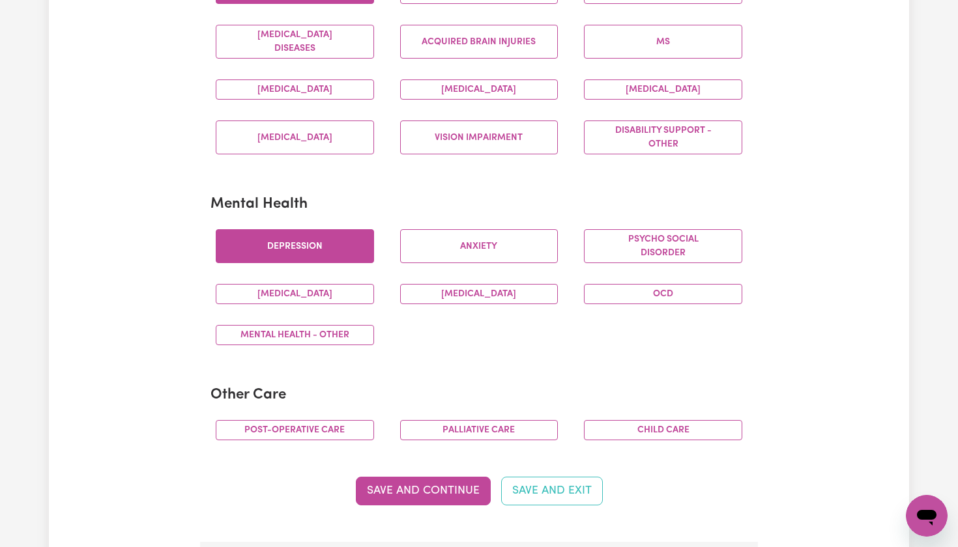
click at [324, 233] on button "Depression" at bounding box center [295, 246] width 158 height 34
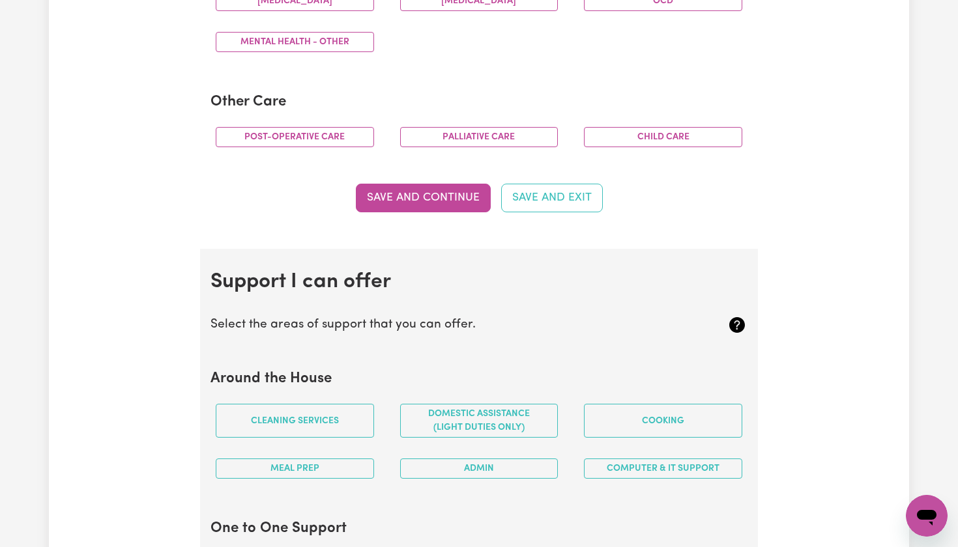
scroll to position [918, 0]
click at [406, 188] on button "Save and Continue" at bounding box center [423, 197] width 135 height 29
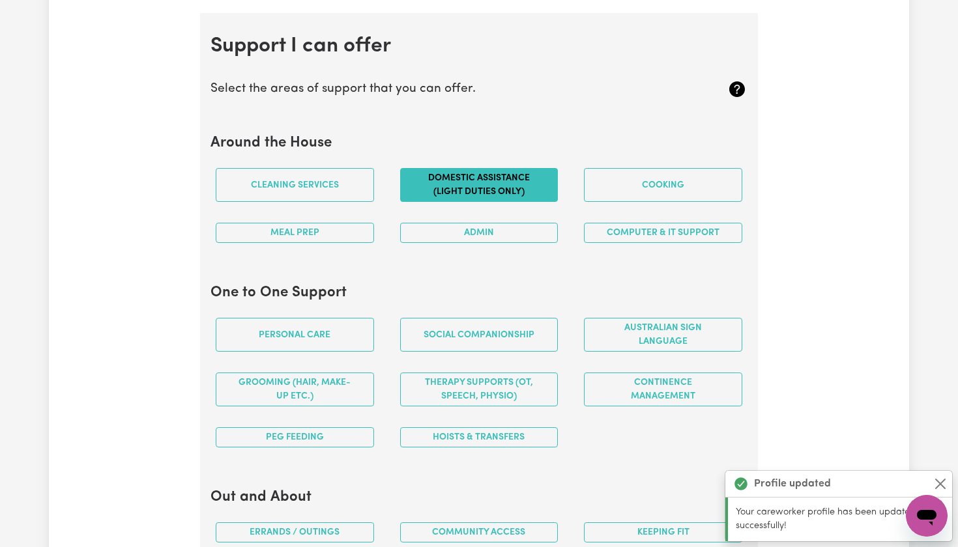
scroll to position [1161, 0]
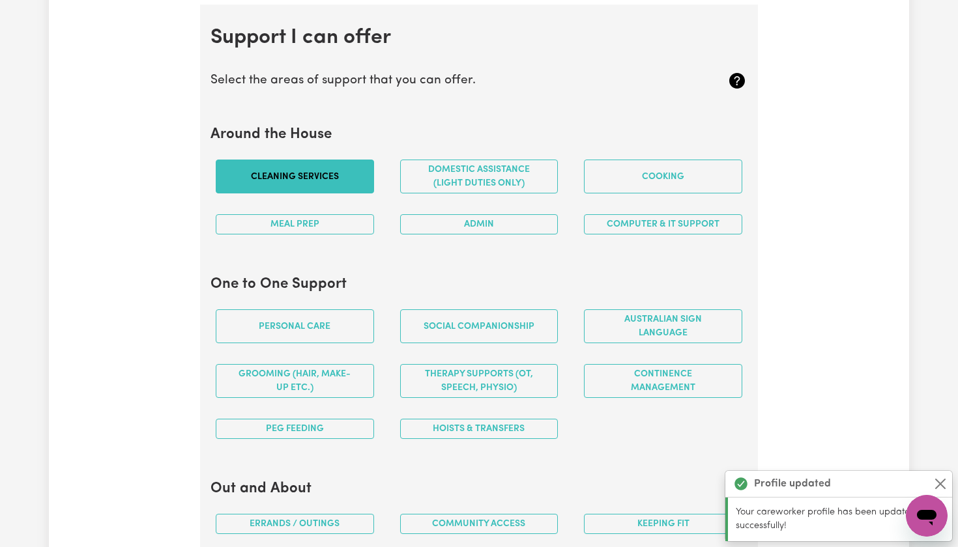
click at [294, 169] on button "Cleaning services" at bounding box center [295, 177] width 158 height 34
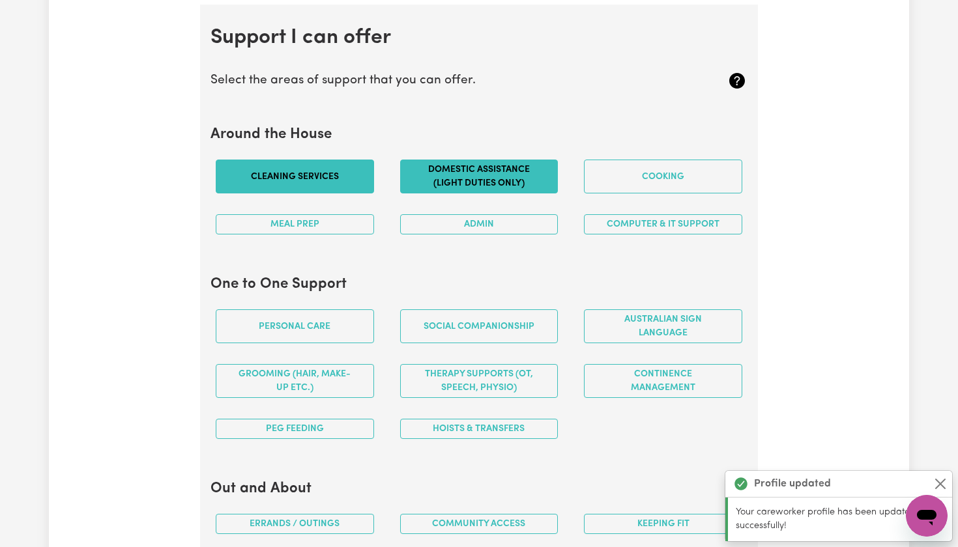
click at [468, 184] on button "Domestic assistance (light duties only)" at bounding box center [479, 177] width 158 height 34
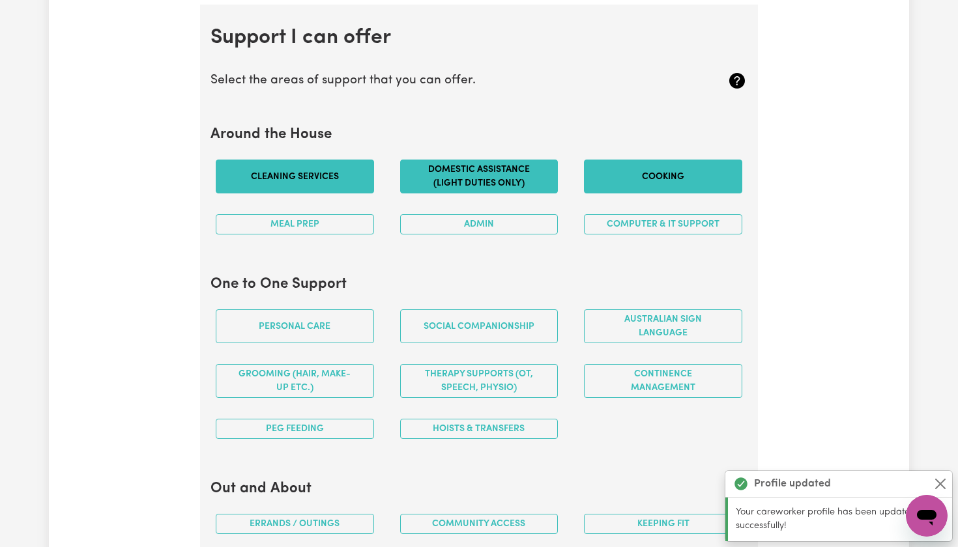
click at [650, 175] on button "Cooking" at bounding box center [663, 177] width 158 height 34
click at [315, 217] on button "Meal prep" at bounding box center [295, 224] width 158 height 20
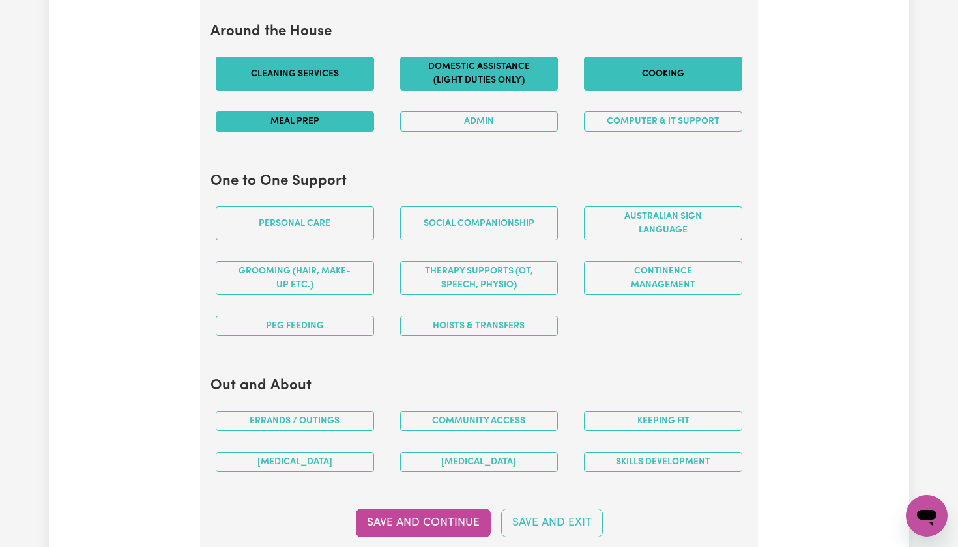
scroll to position [1264, 0]
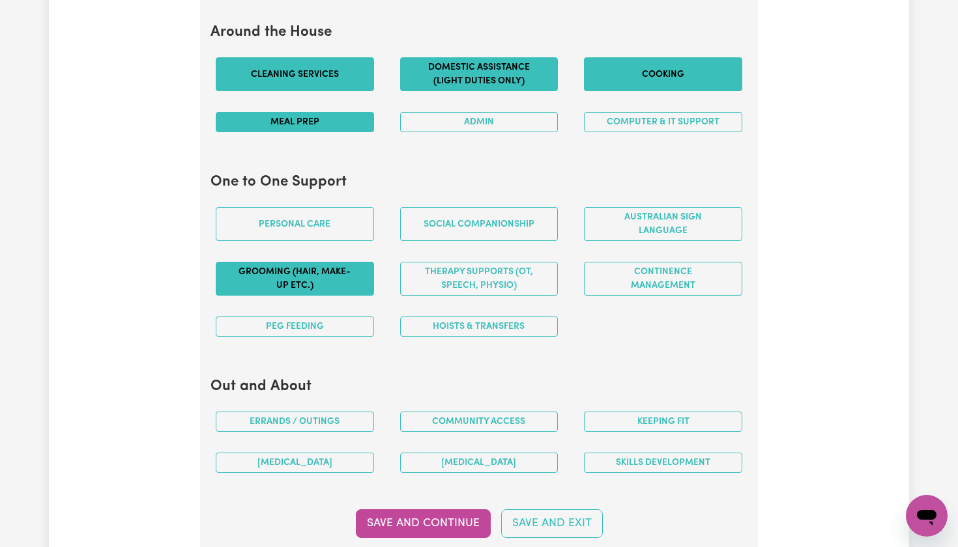
click at [308, 279] on button "Grooming (hair, make-up etc.)" at bounding box center [295, 279] width 158 height 34
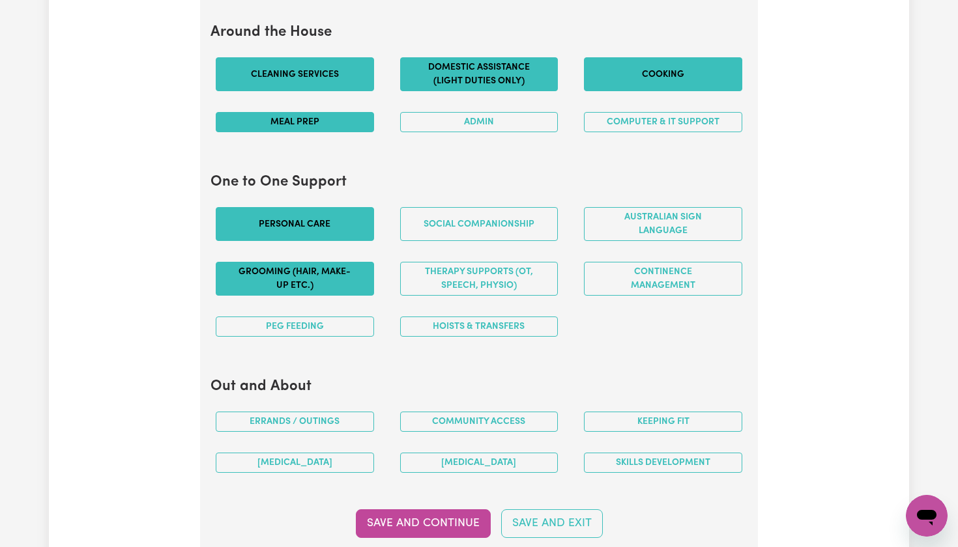
click at [302, 225] on button "Personal care" at bounding box center [295, 224] width 158 height 34
click at [313, 229] on button "Personal care" at bounding box center [295, 224] width 158 height 34
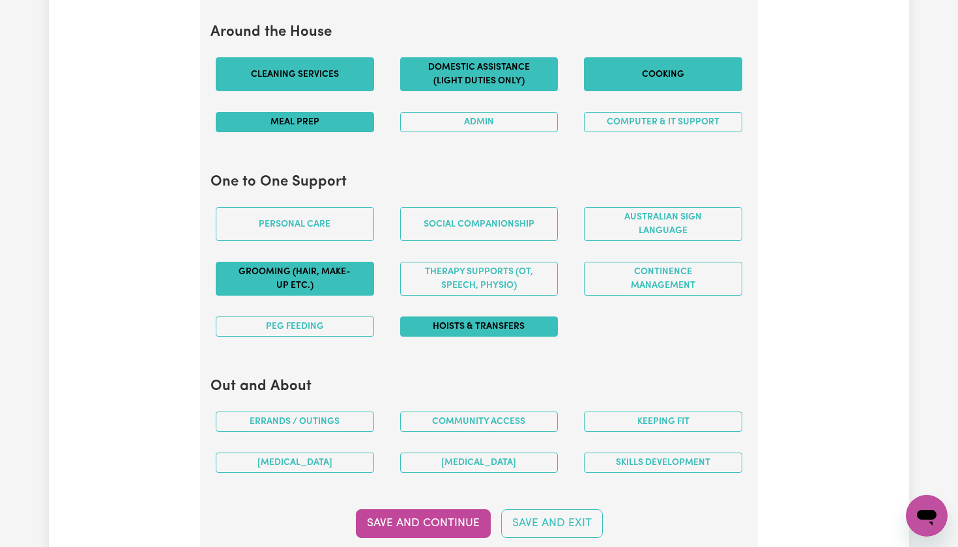
click at [437, 324] on button "Hoists & transfers" at bounding box center [479, 327] width 158 height 20
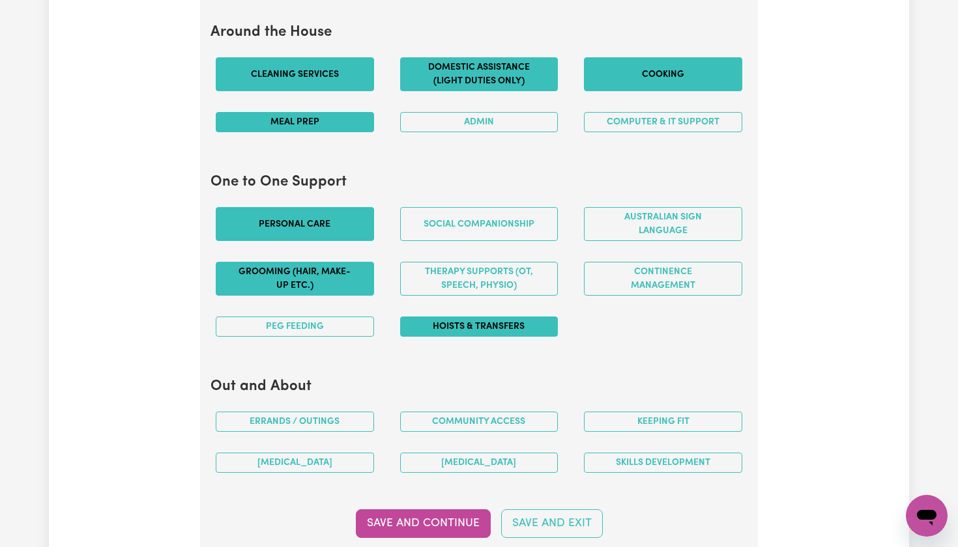
click at [332, 208] on button "Personal care" at bounding box center [295, 224] width 158 height 34
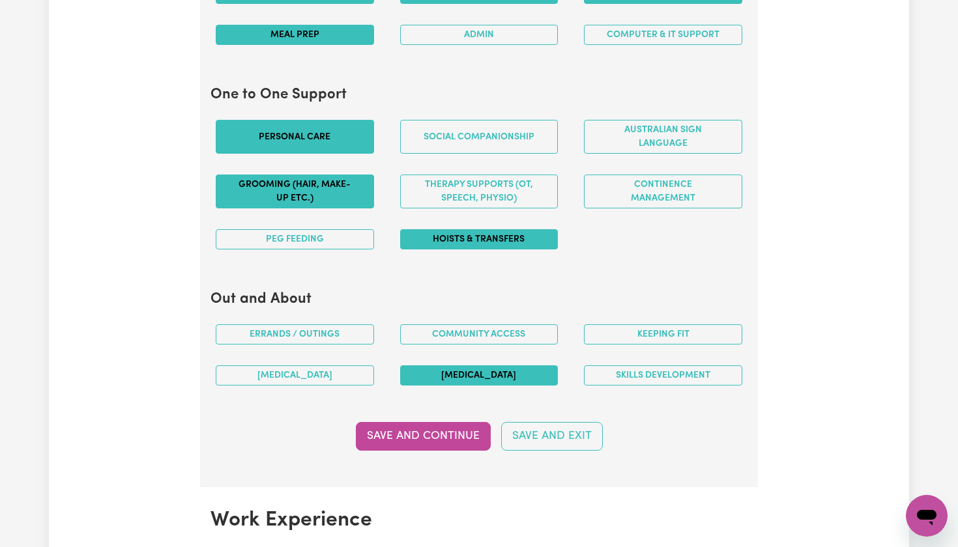
scroll to position [1351, 0]
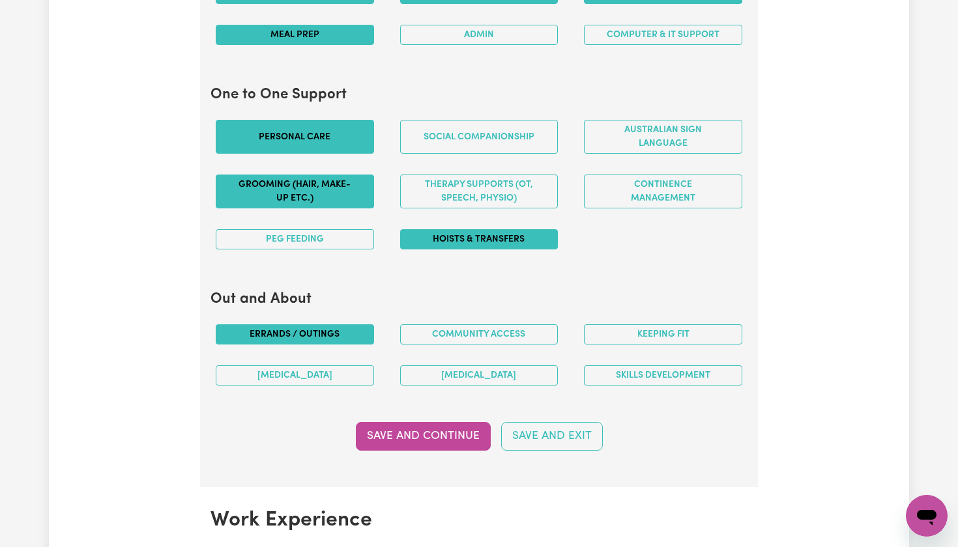
click at [324, 332] on button "Errands / Outings" at bounding box center [295, 334] width 158 height 20
click at [640, 324] on button "Keeping fit" at bounding box center [663, 334] width 158 height 20
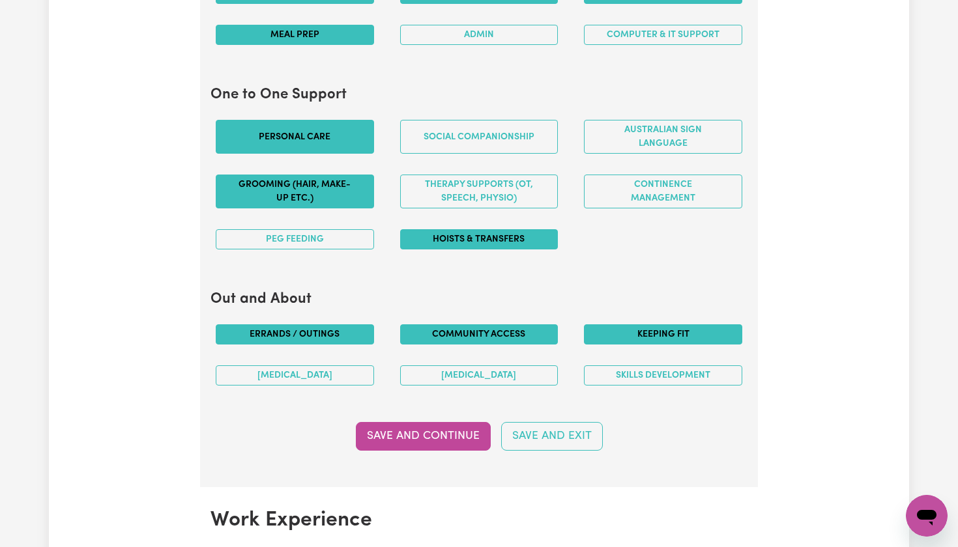
click at [500, 334] on button "Community access" at bounding box center [479, 334] width 158 height 20
click at [446, 429] on button "Save and Continue" at bounding box center [423, 436] width 135 height 29
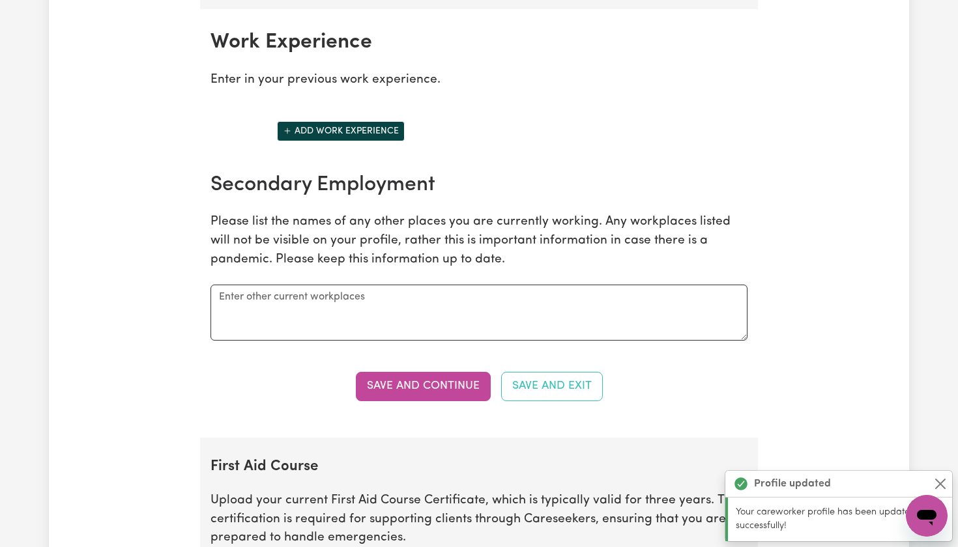
scroll to position [1831, 0]
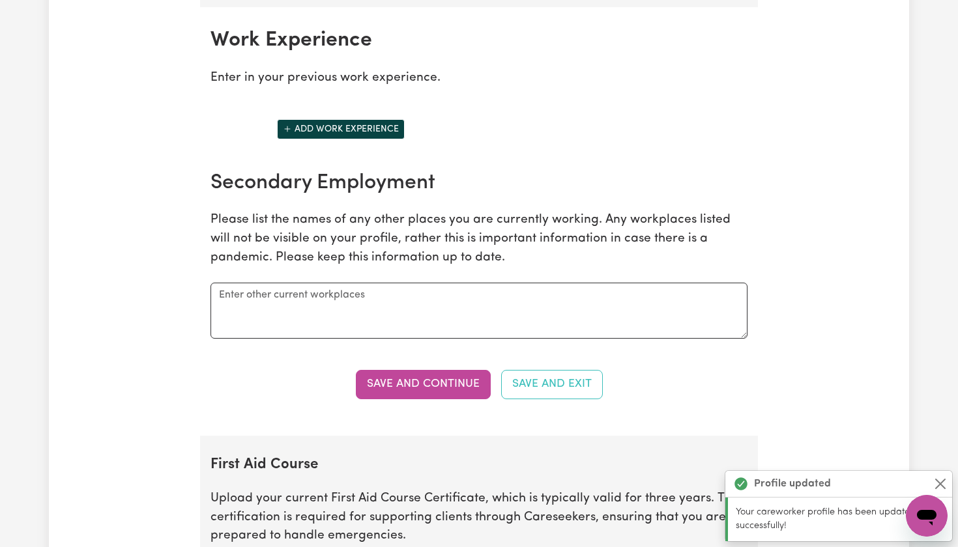
click at [365, 120] on button "Add work experience" at bounding box center [341, 129] width 128 height 20
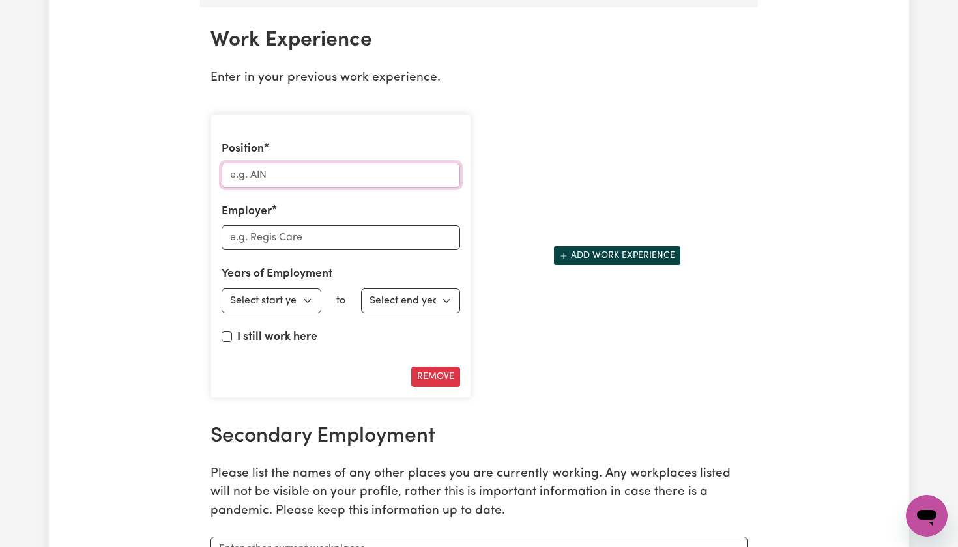
click at [382, 169] on input "Position" at bounding box center [340, 175] width 238 height 25
type input "Aged care assistant"
click at [340, 234] on input "Employer" at bounding box center [340, 237] width 238 height 25
type input "Arcare aged care"
select select "2022"
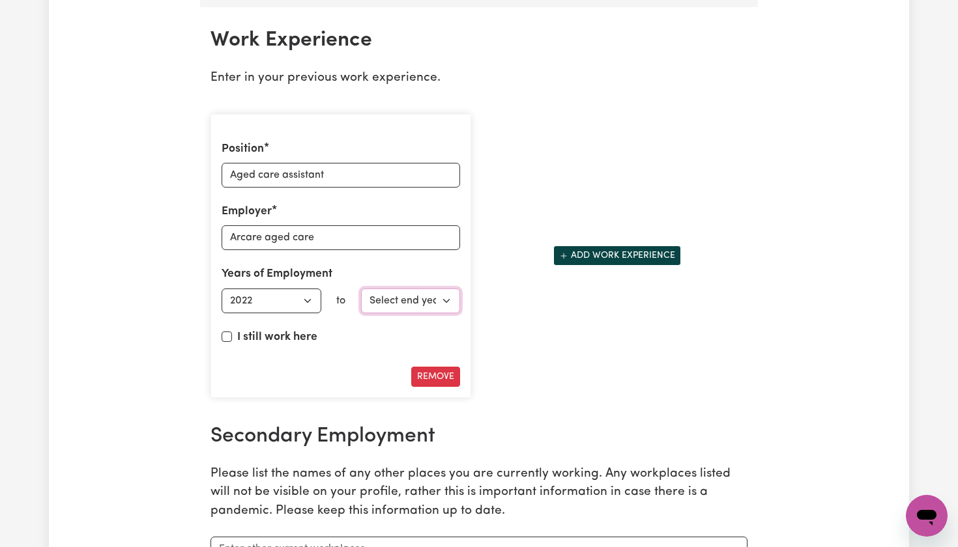
select select "2022"
click at [330, 367] on div "Remove" at bounding box center [340, 377] width 238 height 20
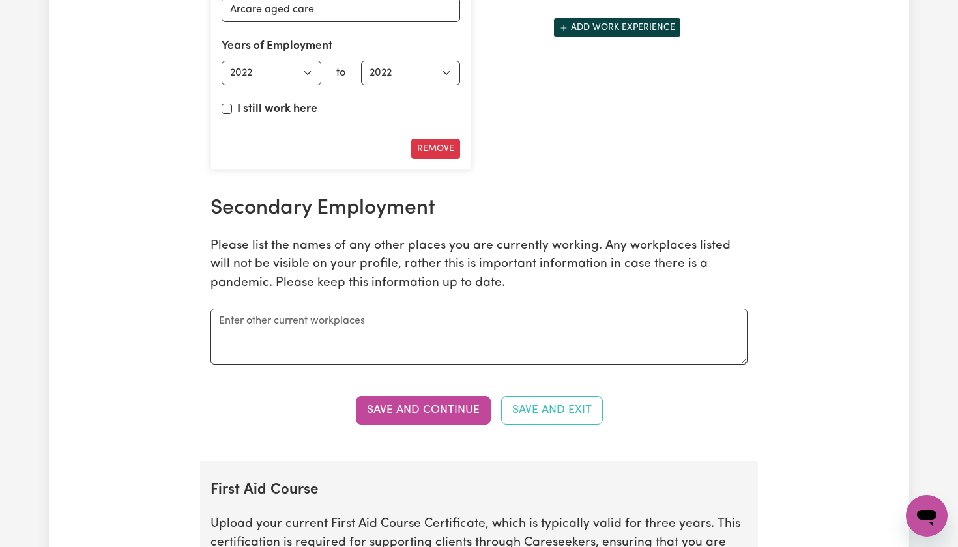
scroll to position [2051, 0]
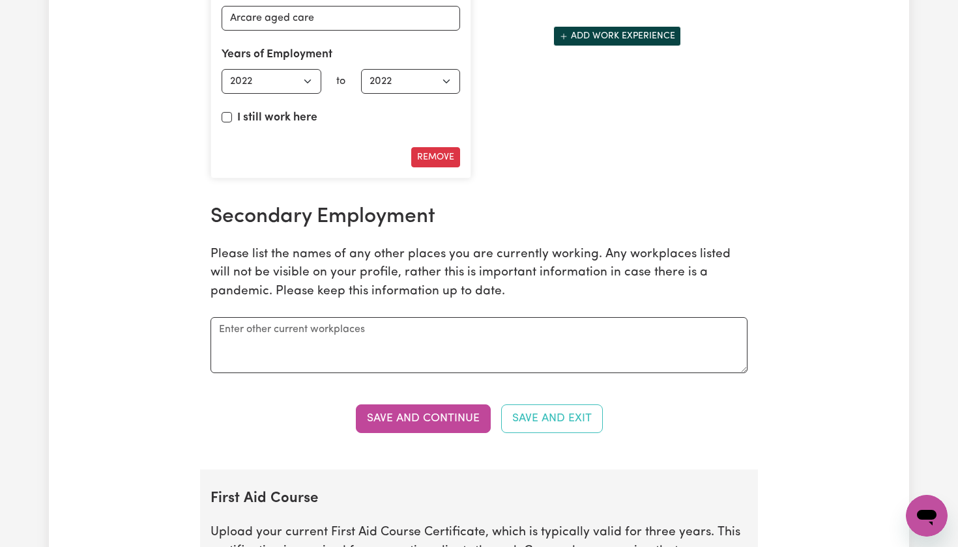
click at [441, 298] on div "Secondary Employment Please list the names of any other places you are currentl…" at bounding box center [479, 289] width 552 height 169
click at [409, 328] on textarea at bounding box center [478, 345] width 537 height 56
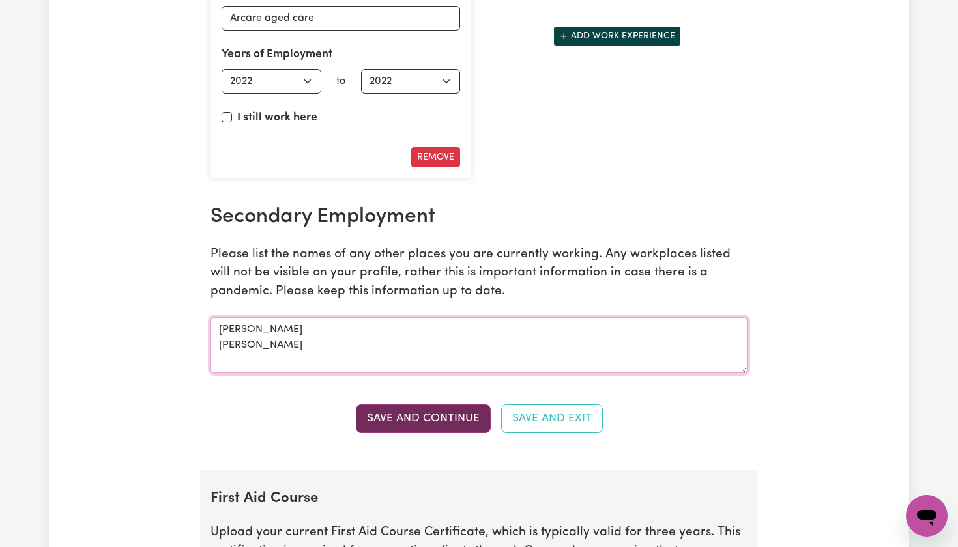
type textarea "[PERSON_NAME] [PERSON_NAME]"
click at [436, 405] on button "Save and Continue" at bounding box center [423, 419] width 135 height 29
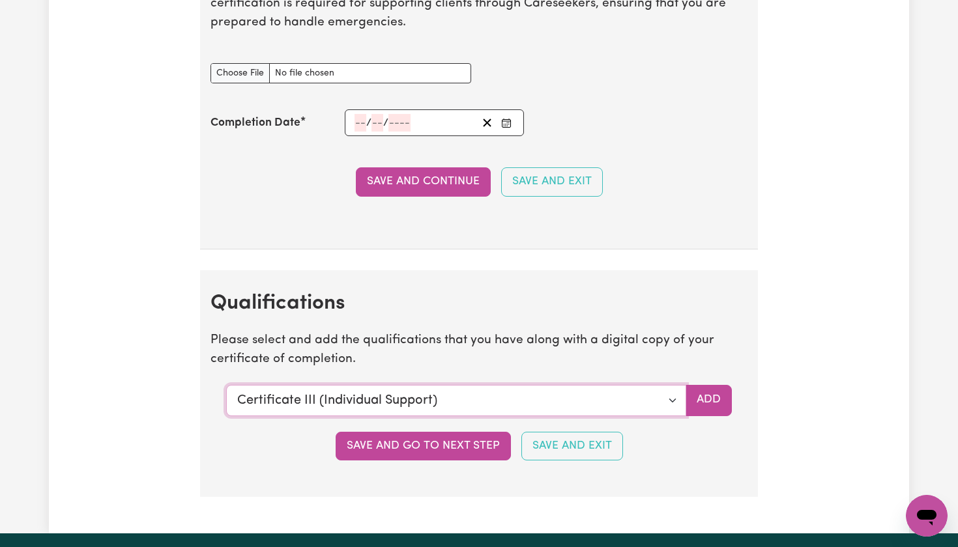
scroll to position [2933, 0]
